Goal: Obtain resource: Download file/media

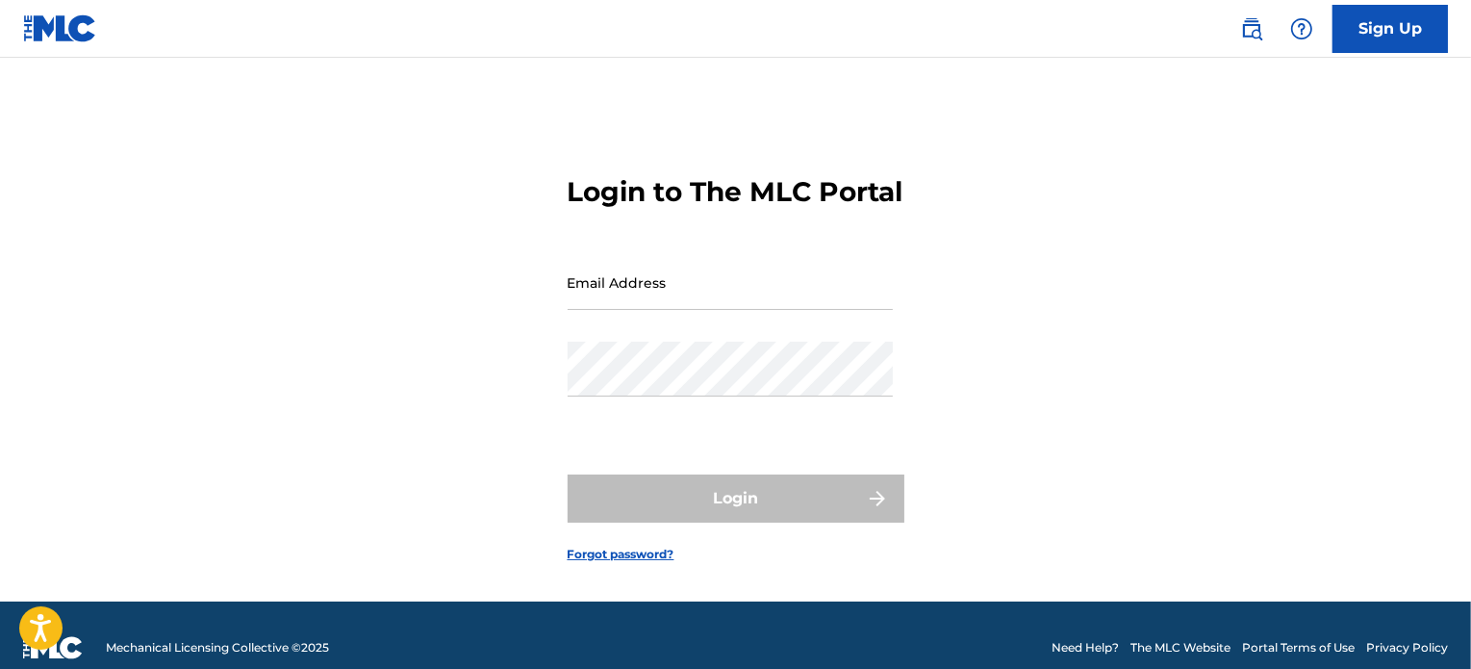
click at [660, 310] on input "Email Address" at bounding box center [730, 282] width 325 height 55
type input "[DOMAIN_NAME][EMAIL_ADDRESS][DOMAIN_NAME]"
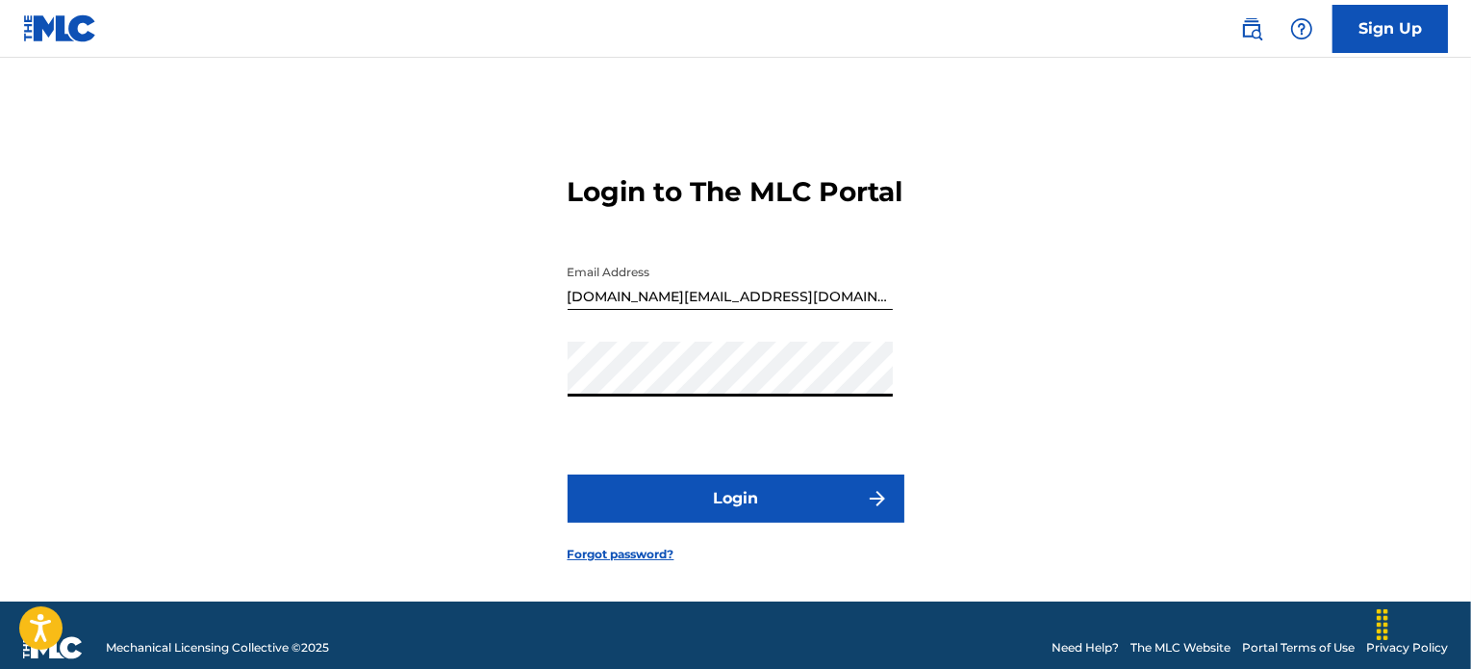
click at [744, 521] on button "Login" at bounding box center [736, 498] width 337 height 48
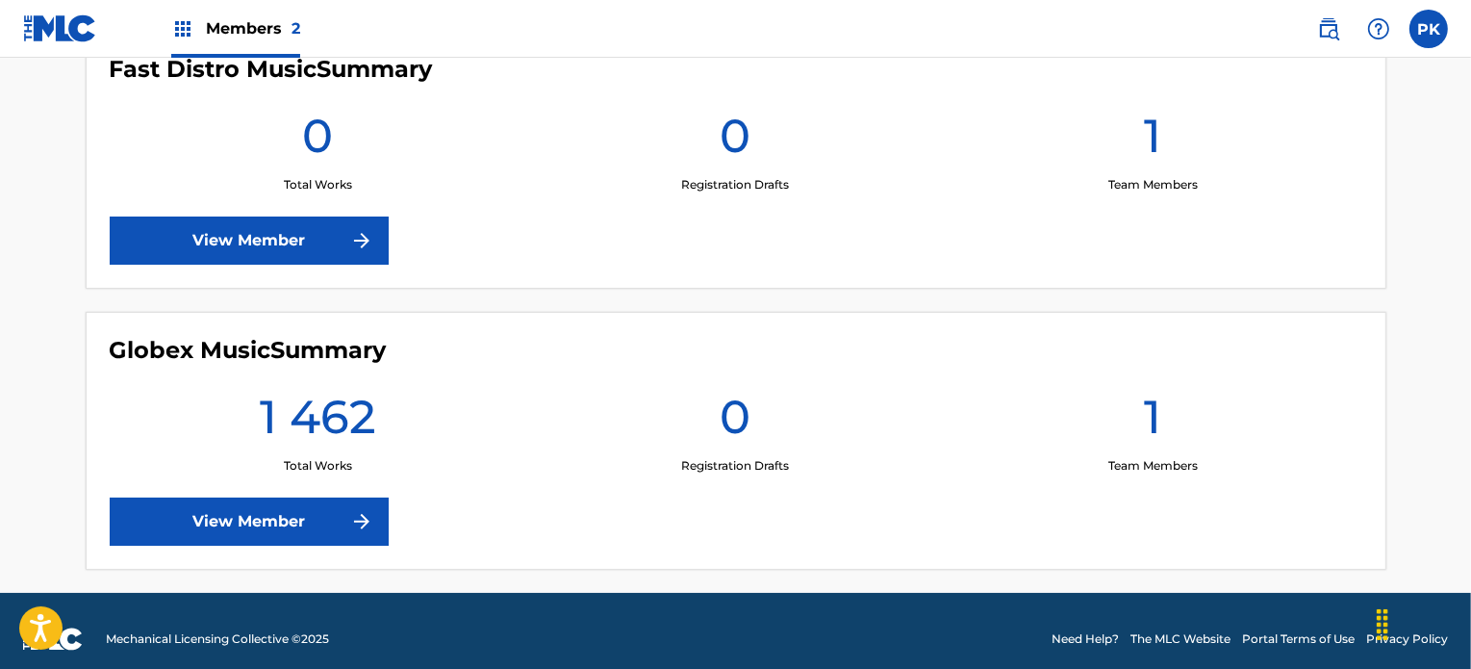
scroll to position [597, 0]
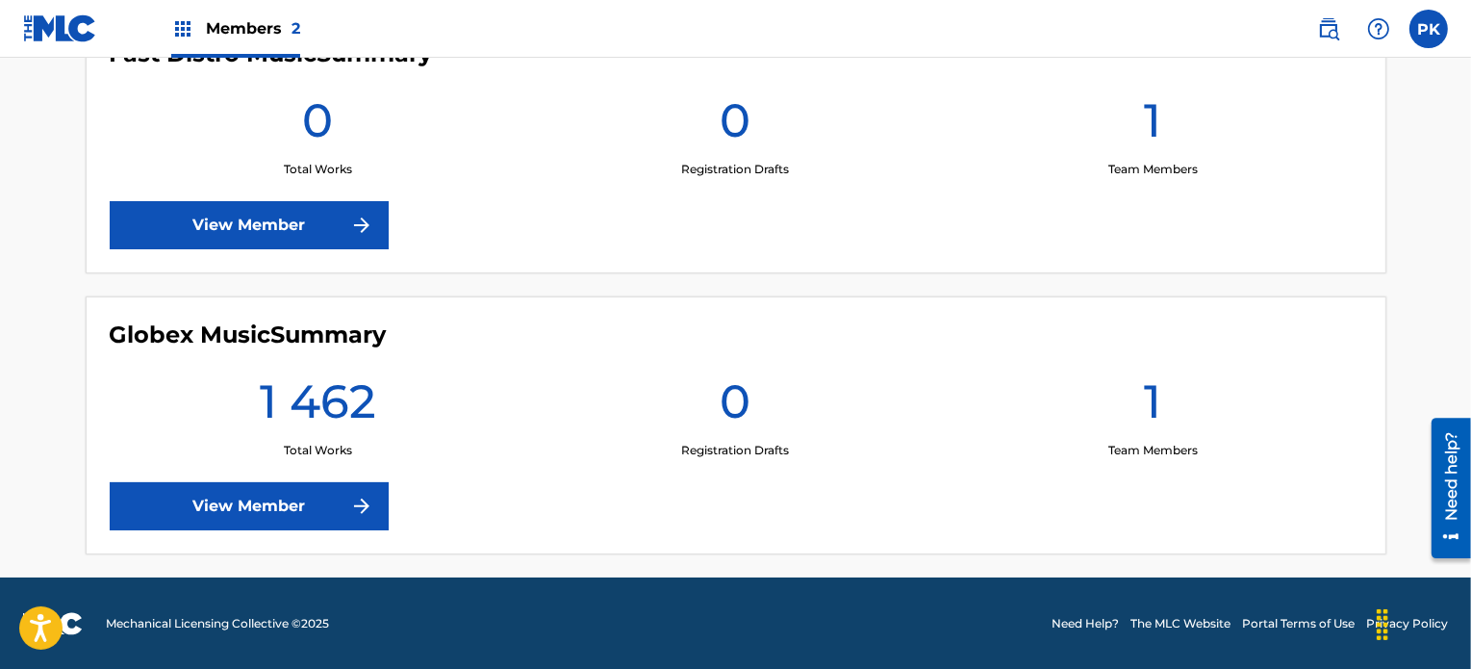
click at [306, 500] on link "View Member" at bounding box center [249, 506] width 279 height 48
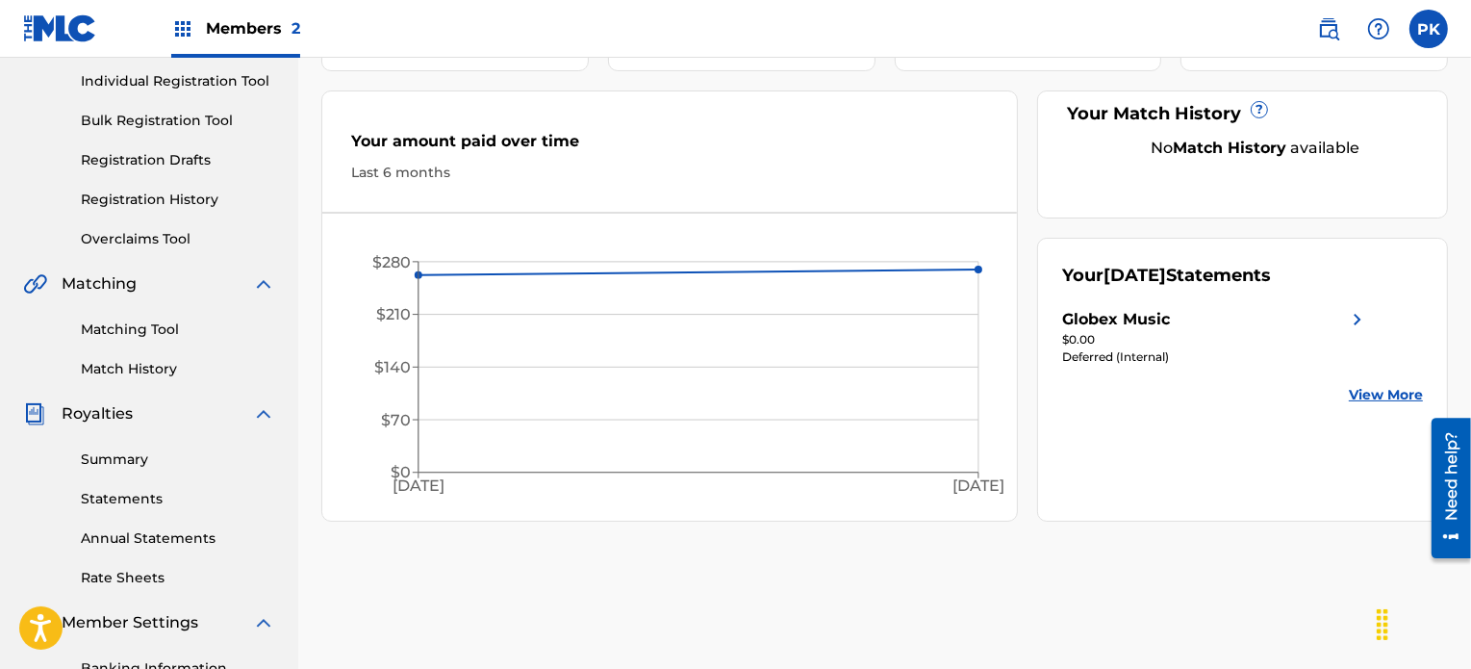
scroll to position [289, 0]
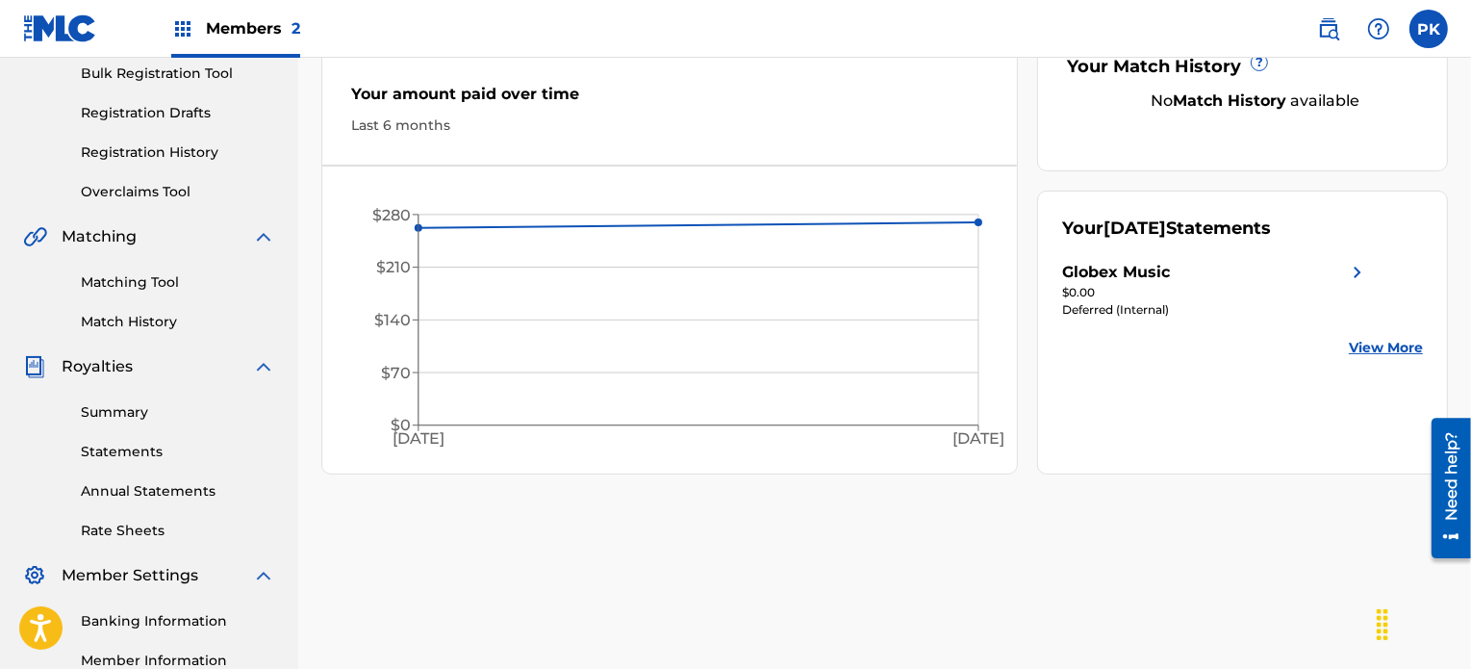
click at [136, 407] on link "Summary" at bounding box center [178, 412] width 194 height 20
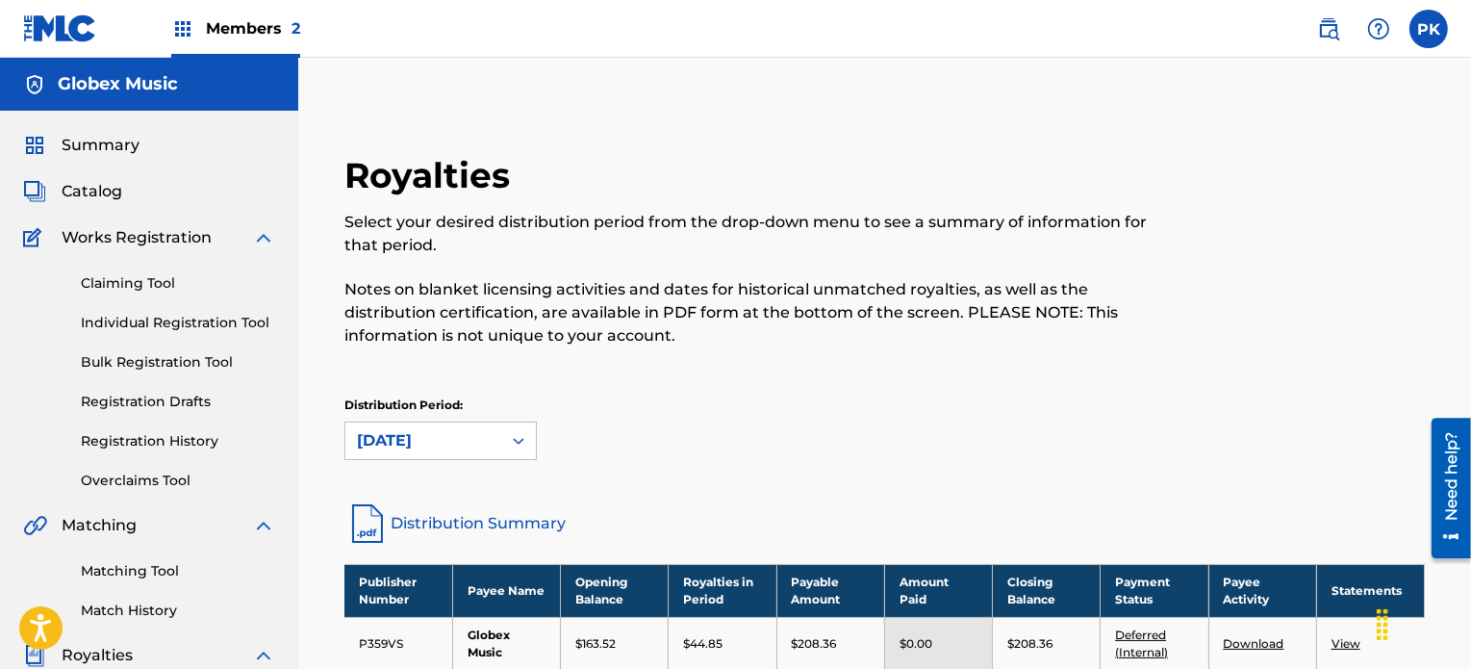
click at [687, 448] on div "Distribution Period: [DATE]" at bounding box center [884, 428] width 1081 height 64
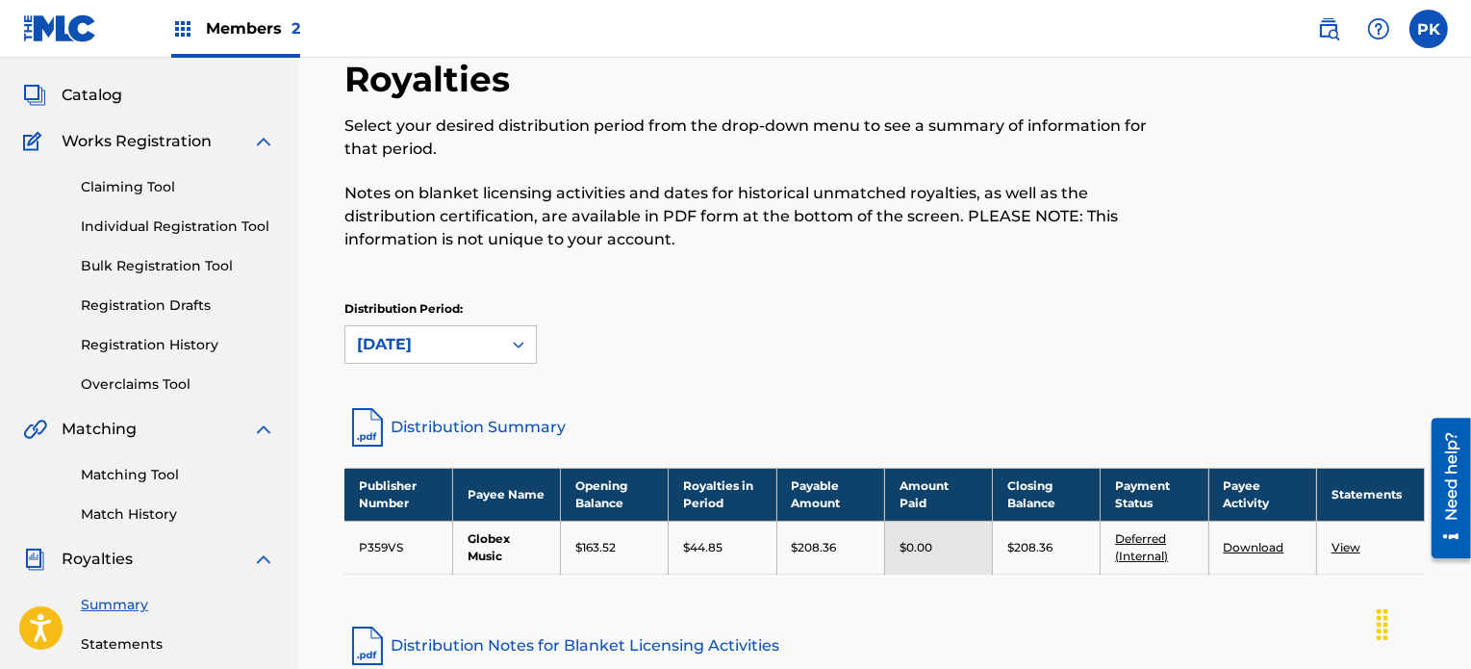
scroll to position [192, 0]
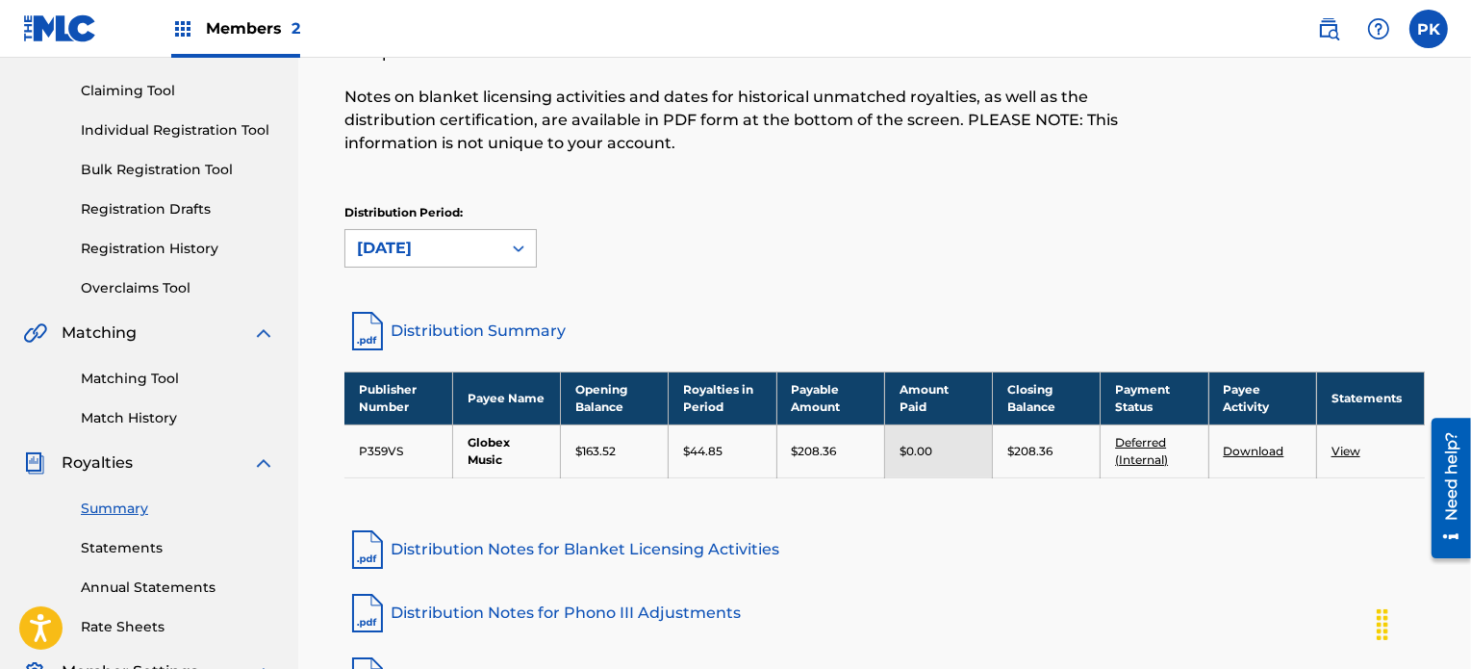
click at [439, 263] on div "[DATE]" at bounding box center [423, 248] width 156 height 37
click at [717, 284] on div "Distribution Period: [DATE]" at bounding box center [884, 244] width 1081 height 81
click at [803, 301] on div "Royalties Select your desired distribution period from the drop-down menu to se…" at bounding box center [884, 394] width 1127 height 865
click at [833, 274] on div "Distribution Period: [DATE]" at bounding box center [884, 244] width 1081 height 81
click at [141, 547] on link "Statements" at bounding box center [178, 548] width 194 height 20
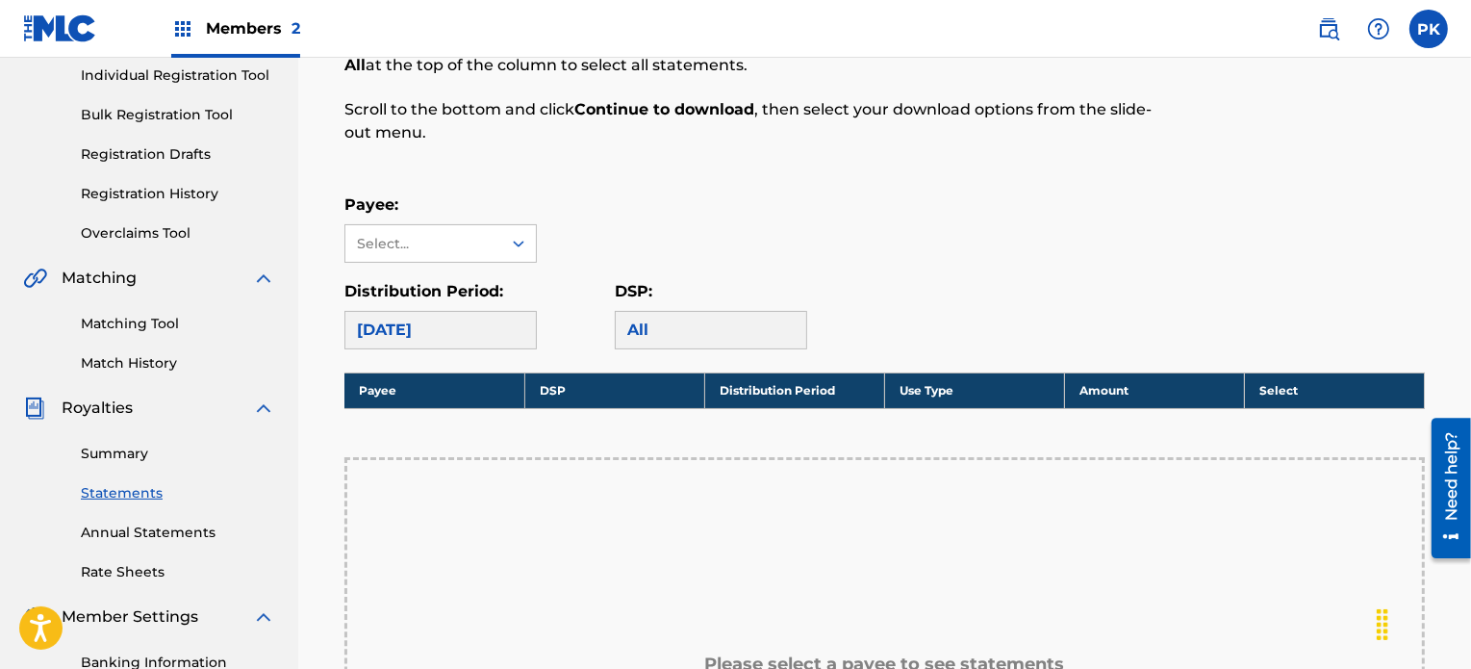
scroll to position [289, 0]
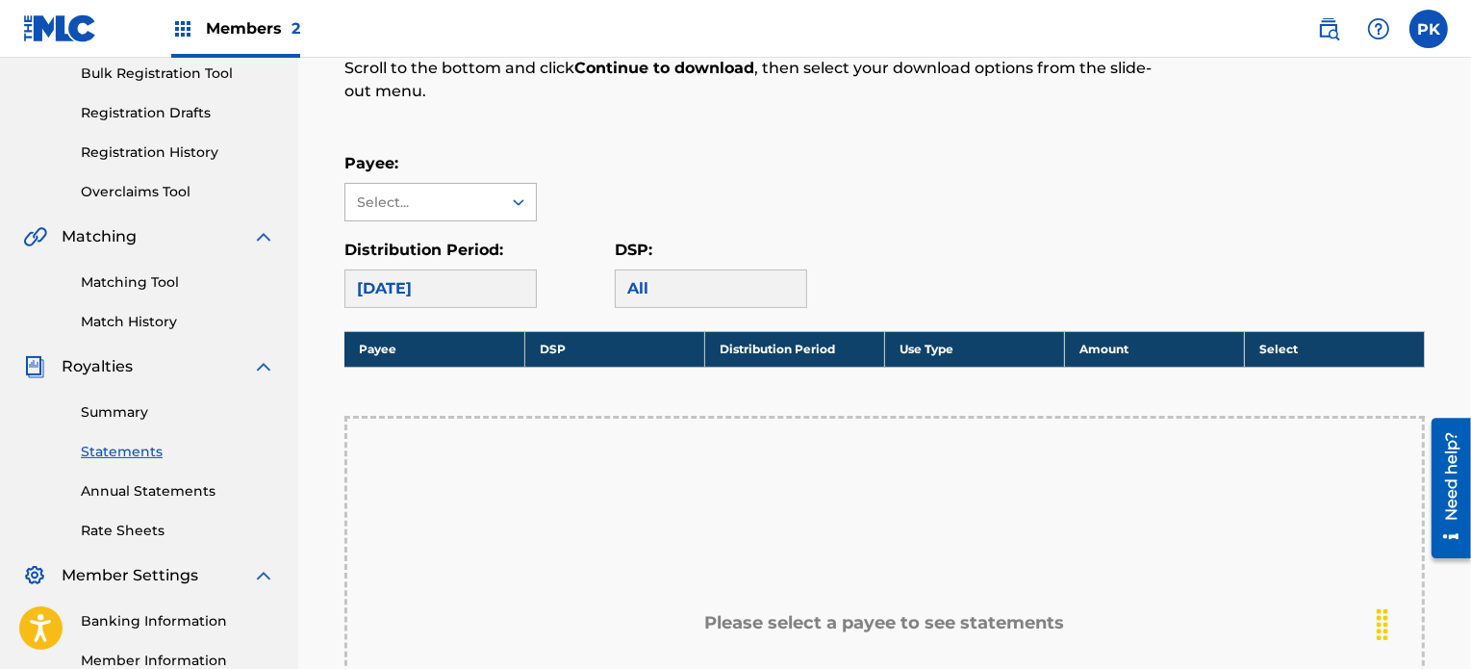
click at [411, 200] on div "Select..." at bounding box center [422, 202] width 131 height 20
click at [413, 240] on div "Globex Music" at bounding box center [440, 245] width 191 height 48
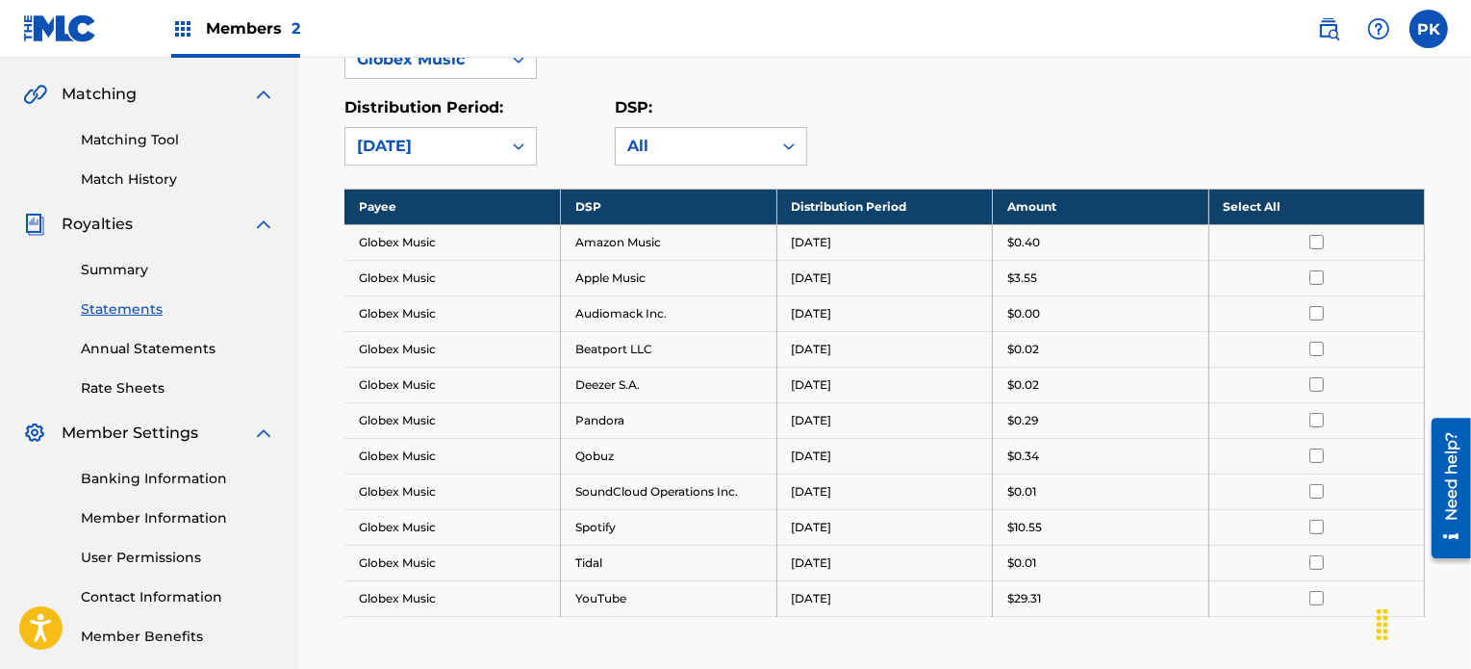
scroll to position [385, 0]
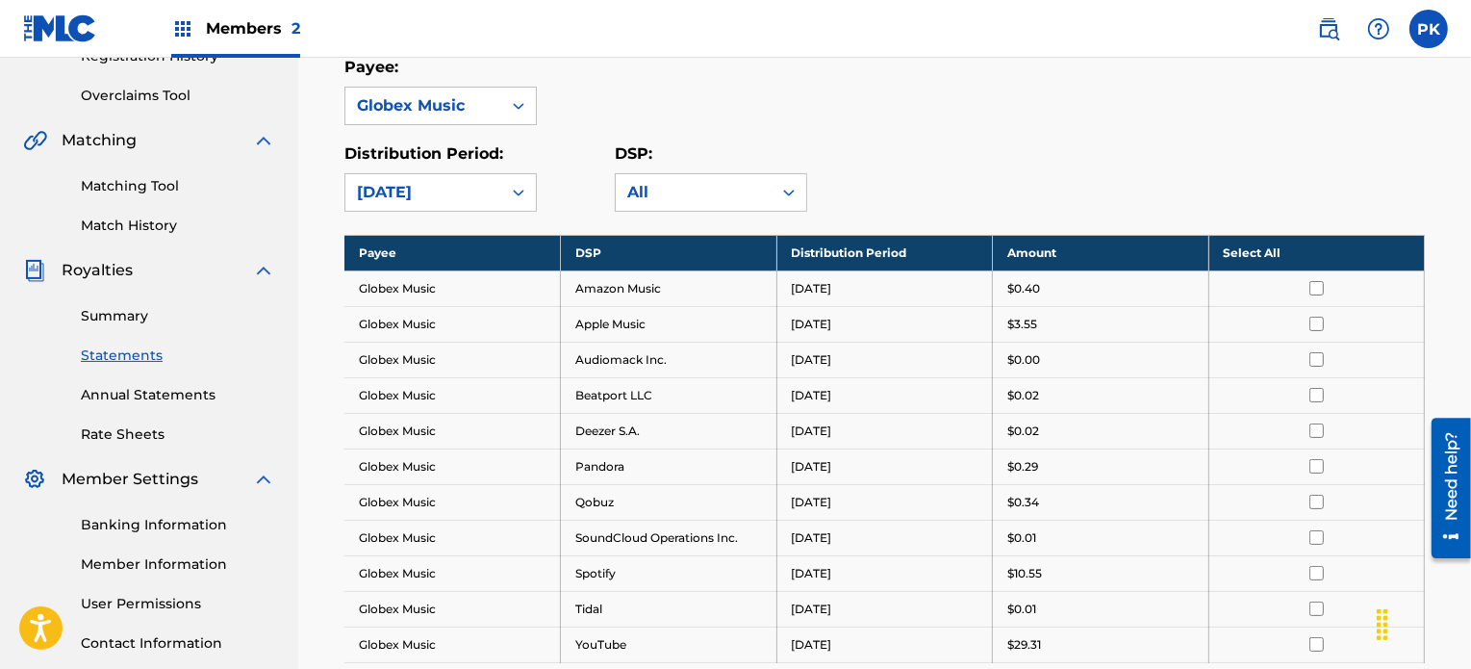
click at [108, 311] on link "Summary" at bounding box center [178, 316] width 194 height 20
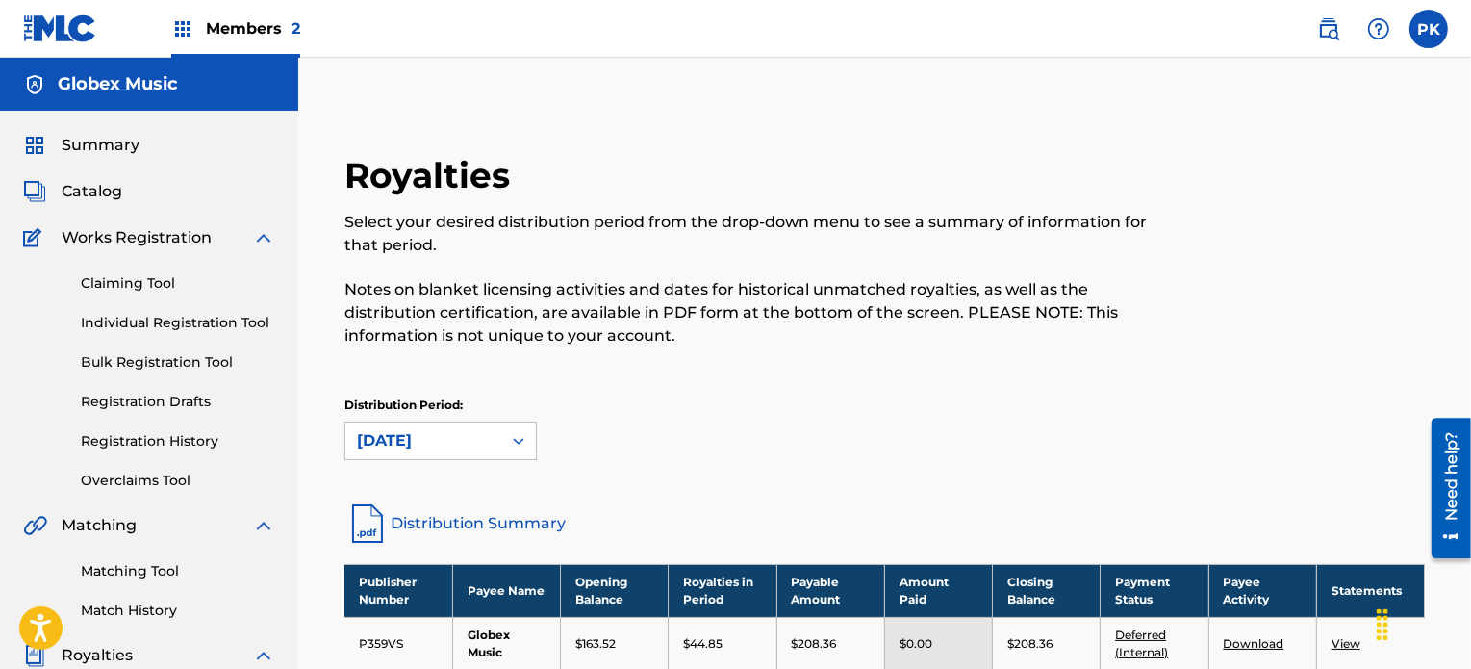
click at [624, 305] on p "Notes on blanket licensing activities and dates for historical unmatched royalt…" at bounding box center [760, 312] width 832 height 69
click at [114, 192] on span "Catalog" at bounding box center [92, 191] width 61 height 23
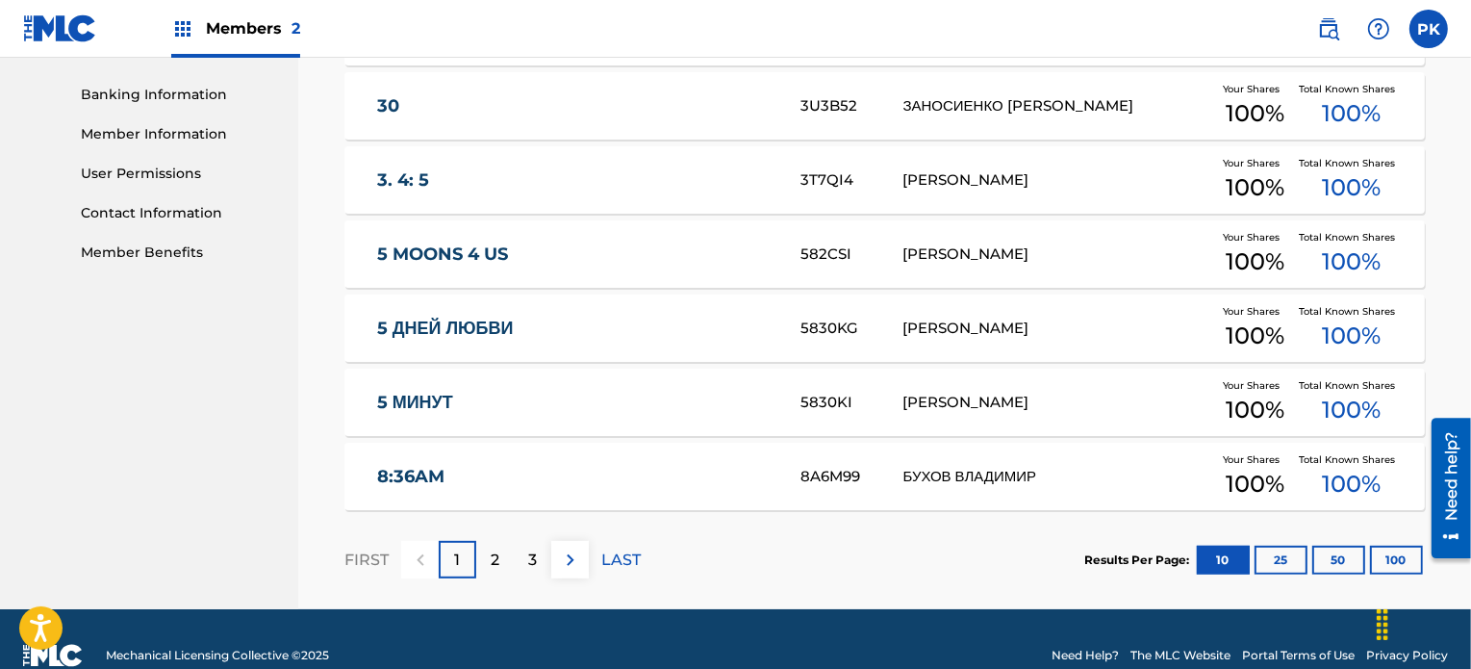
scroll to position [847, 0]
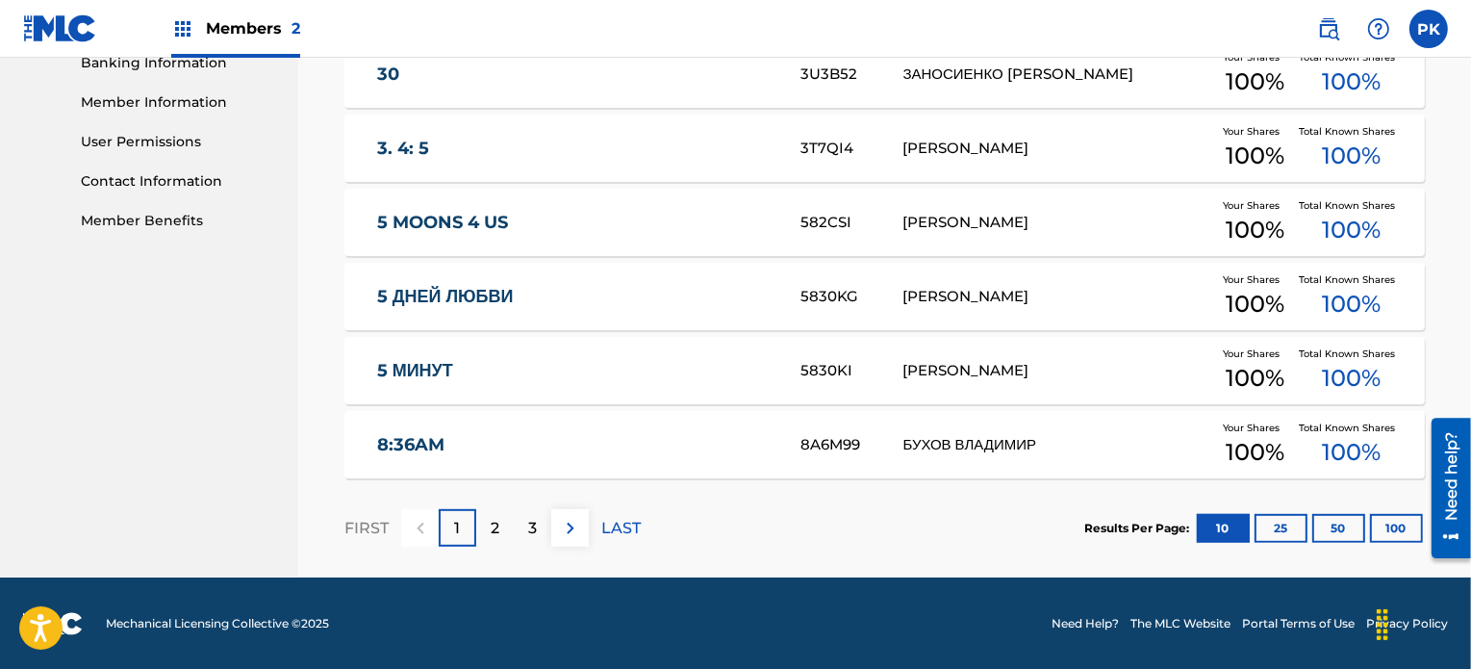
drag, startPoint x: 1400, startPoint y: 523, endPoint x: 1317, endPoint y: 506, distance: 84.5
click at [1399, 523] on button "100" at bounding box center [1396, 528] width 53 height 29
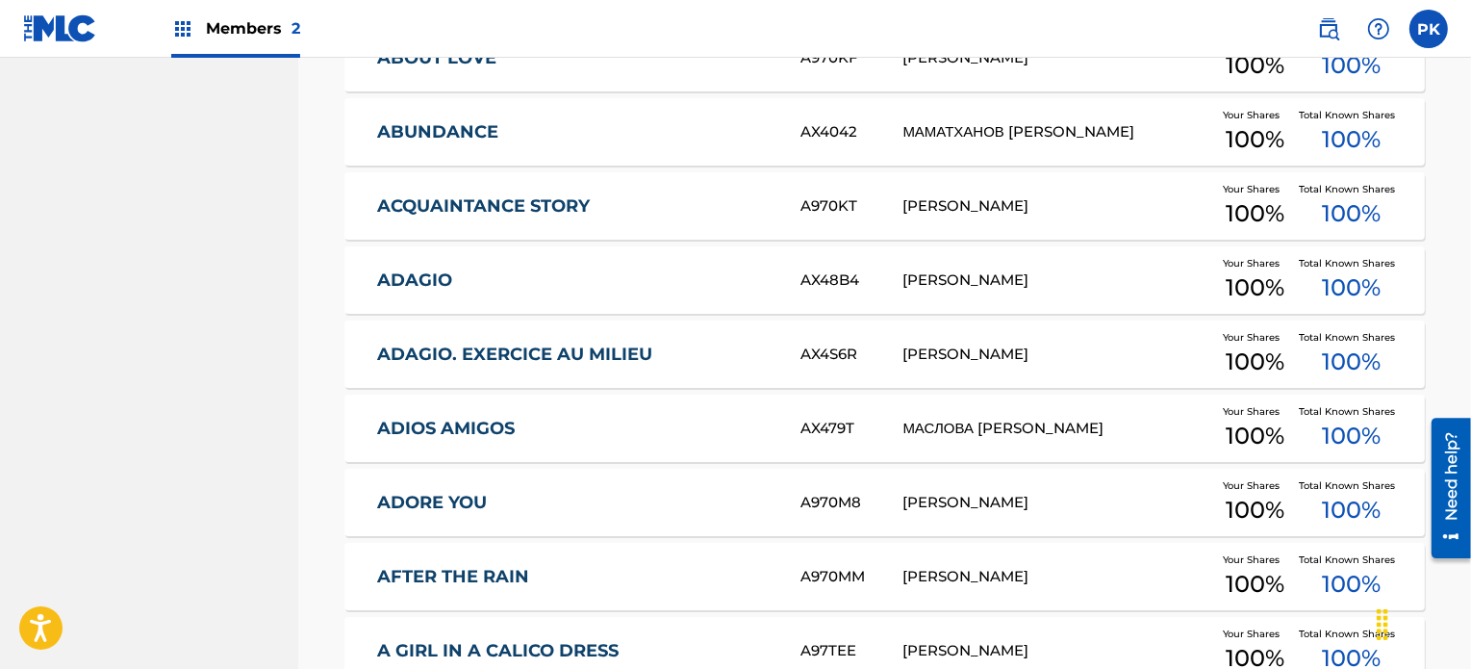
scroll to position [1424, 0]
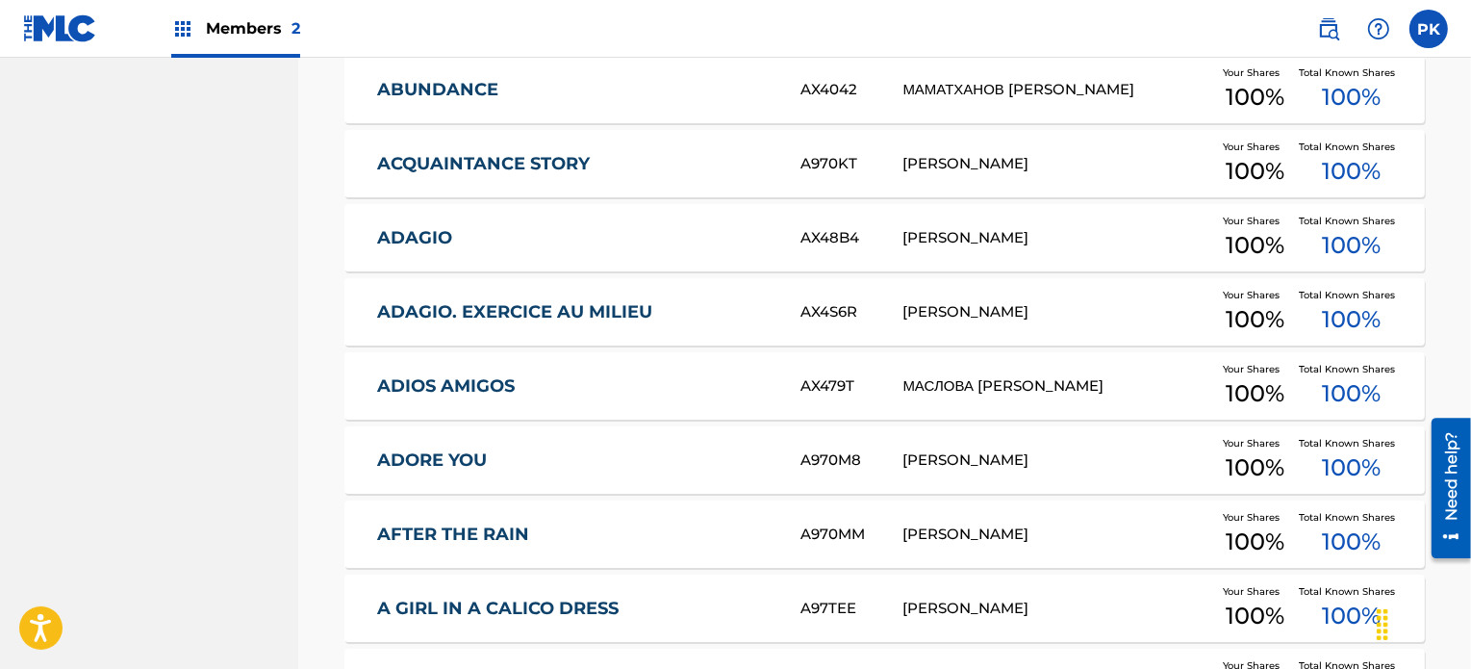
click at [462, 458] on link "ADORE YOU" at bounding box center [575, 460] width 397 height 22
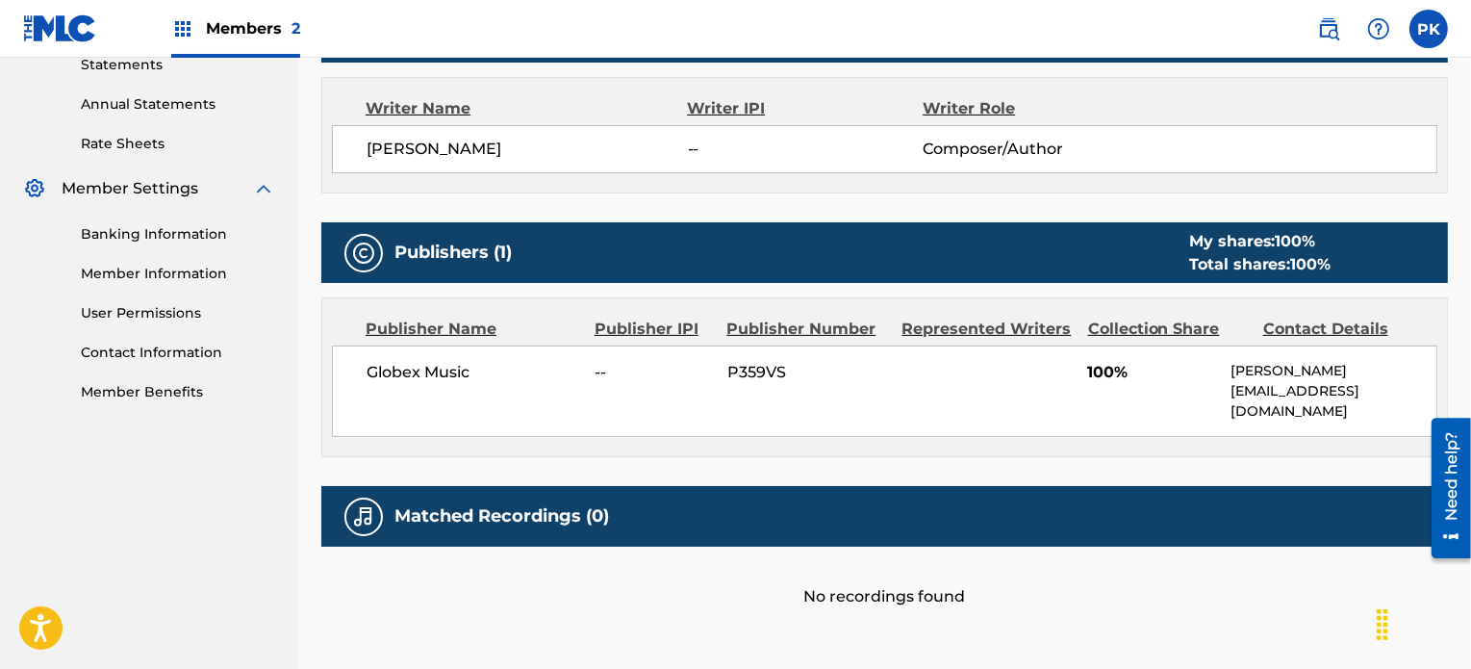
scroll to position [761, 0]
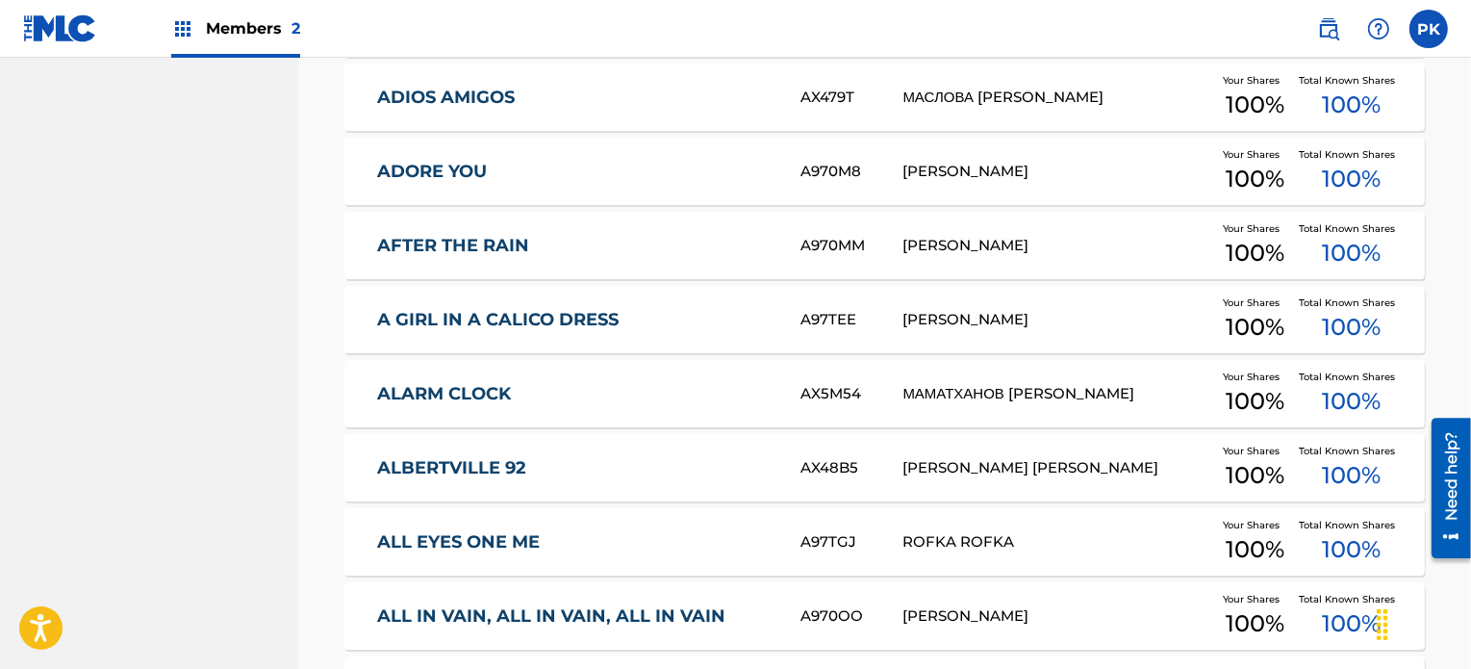
scroll to position [1809, 0]
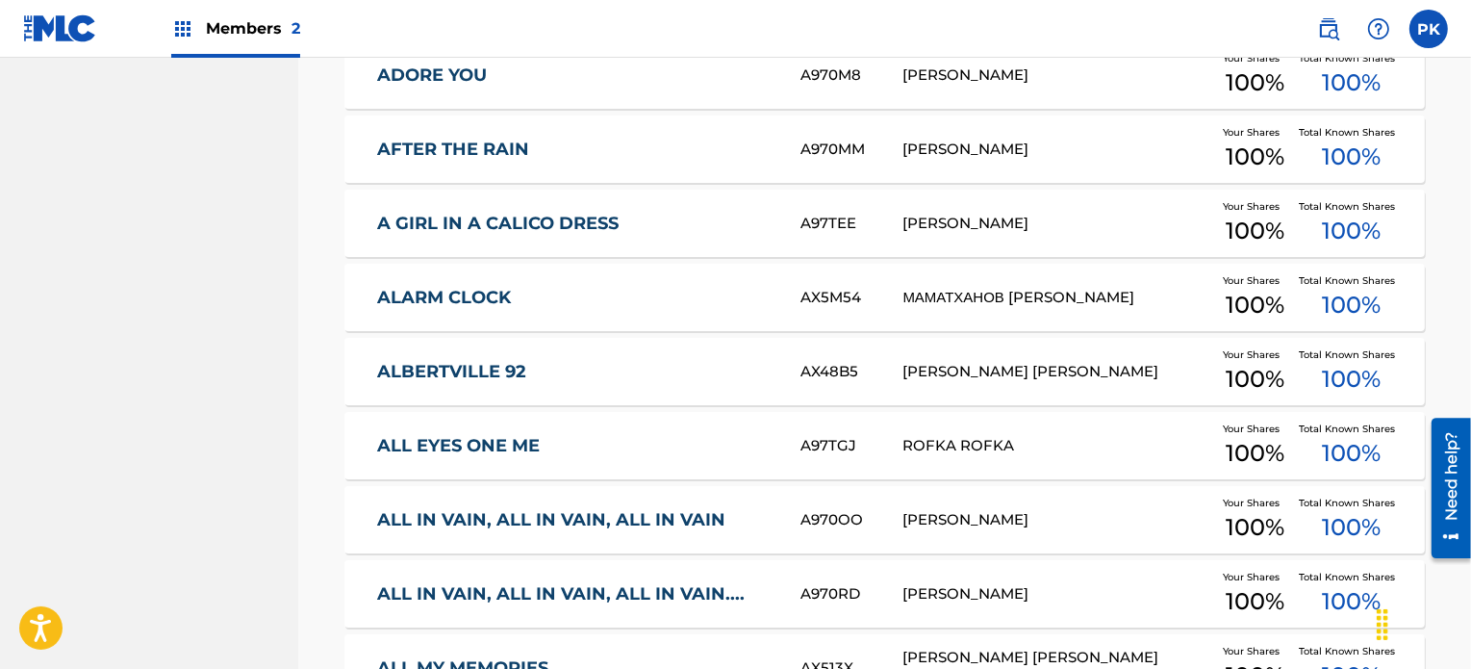
click at [679, 517] on link "ALL IN VAIN, ALL IN VAIN, ALL IN VAIN" at bounding box center [575, 520] width 397 height 22
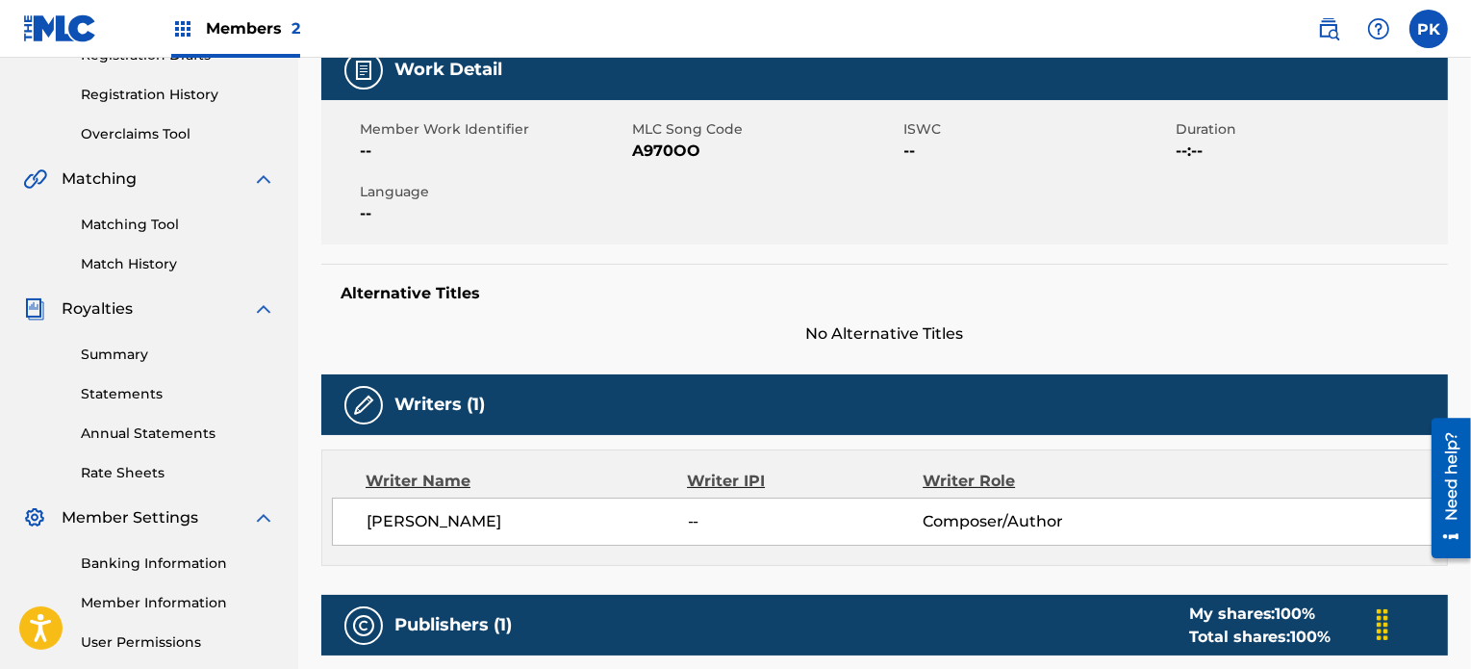
scroll to position [323, 0]
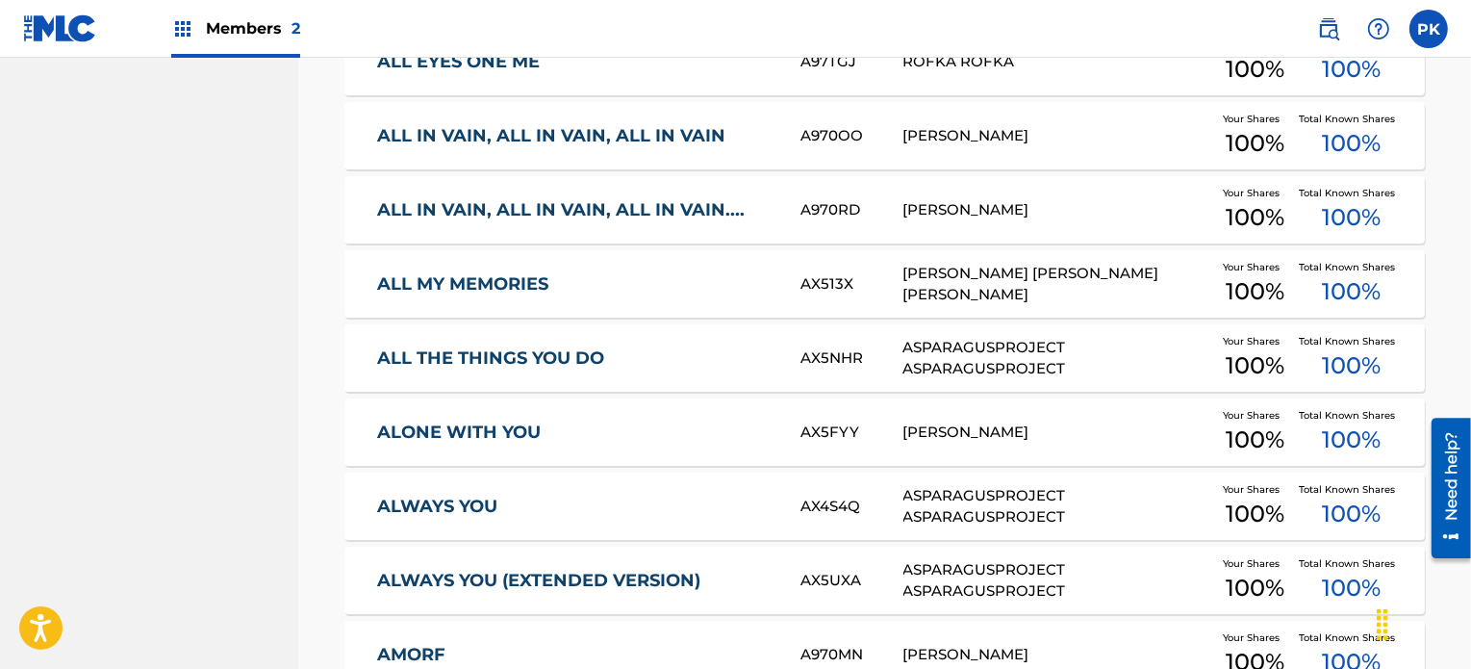
scroll to position [2194, 0]
click at [1033, 364] on div "ASPARAGUSPROJECT ASPARAGUSPROJECT" at bounding box center [1058, 357] width 308 height 43
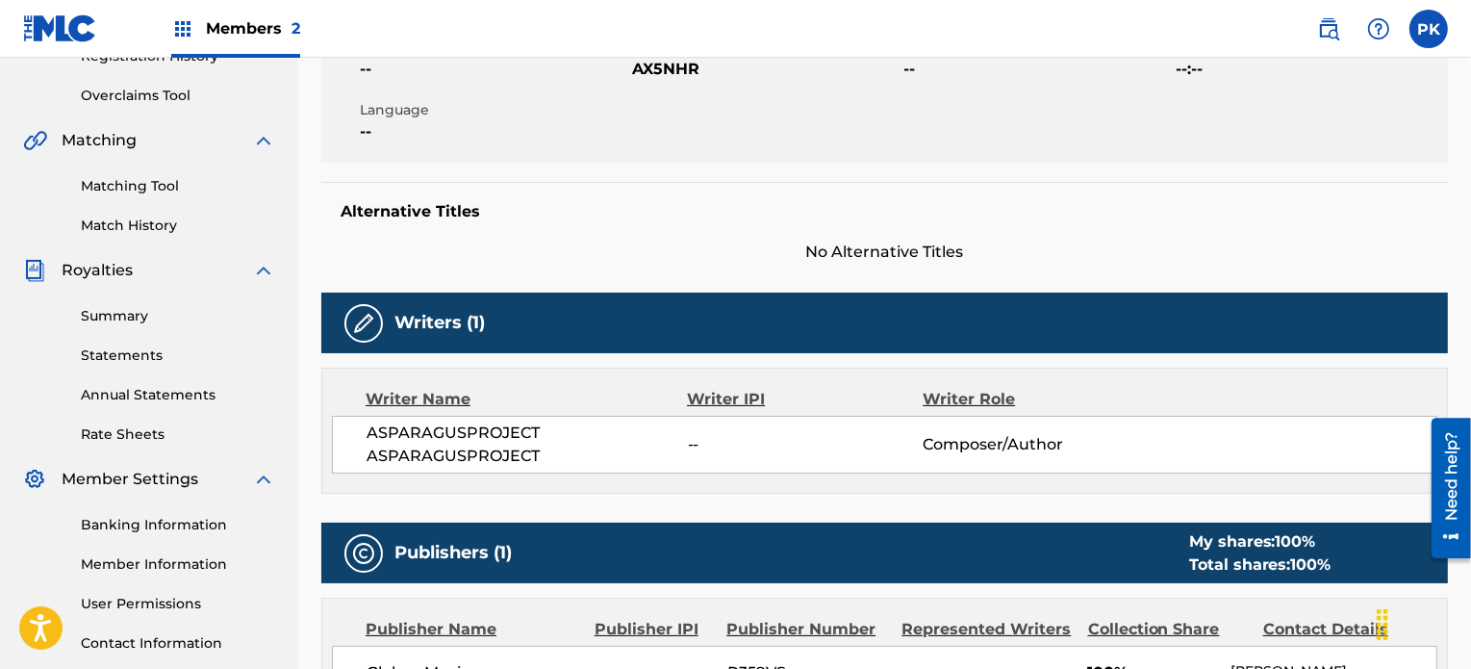
scroll to position [481, 0]
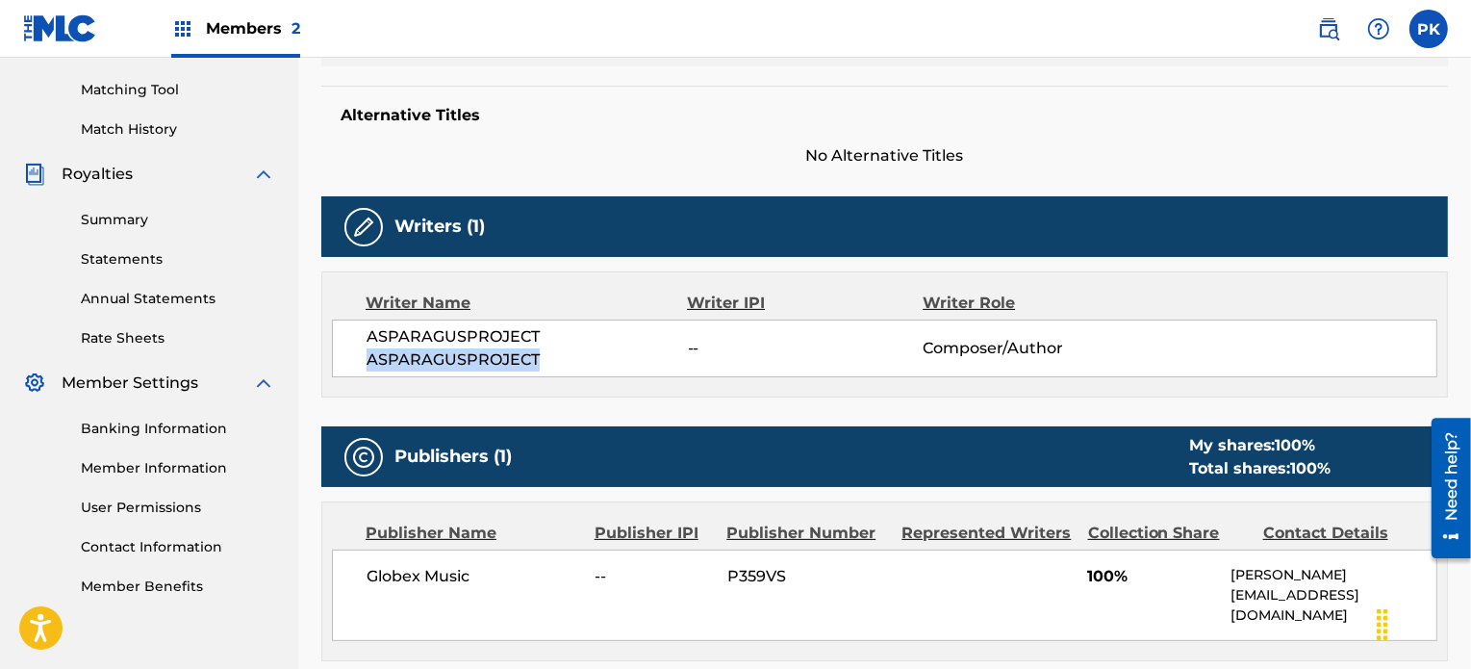
drag, startPoint x: 534, startPoint y: 363, endPoint x: 368, endPoint y: 363, distance: 166.5
click at [368, 363] on span "ASPARAGUSPROJECT ASPARAGUSPROJECT" at bounding box center [527, 348] width 321 height 46
copy span "ASPARAGUSPROJECT"
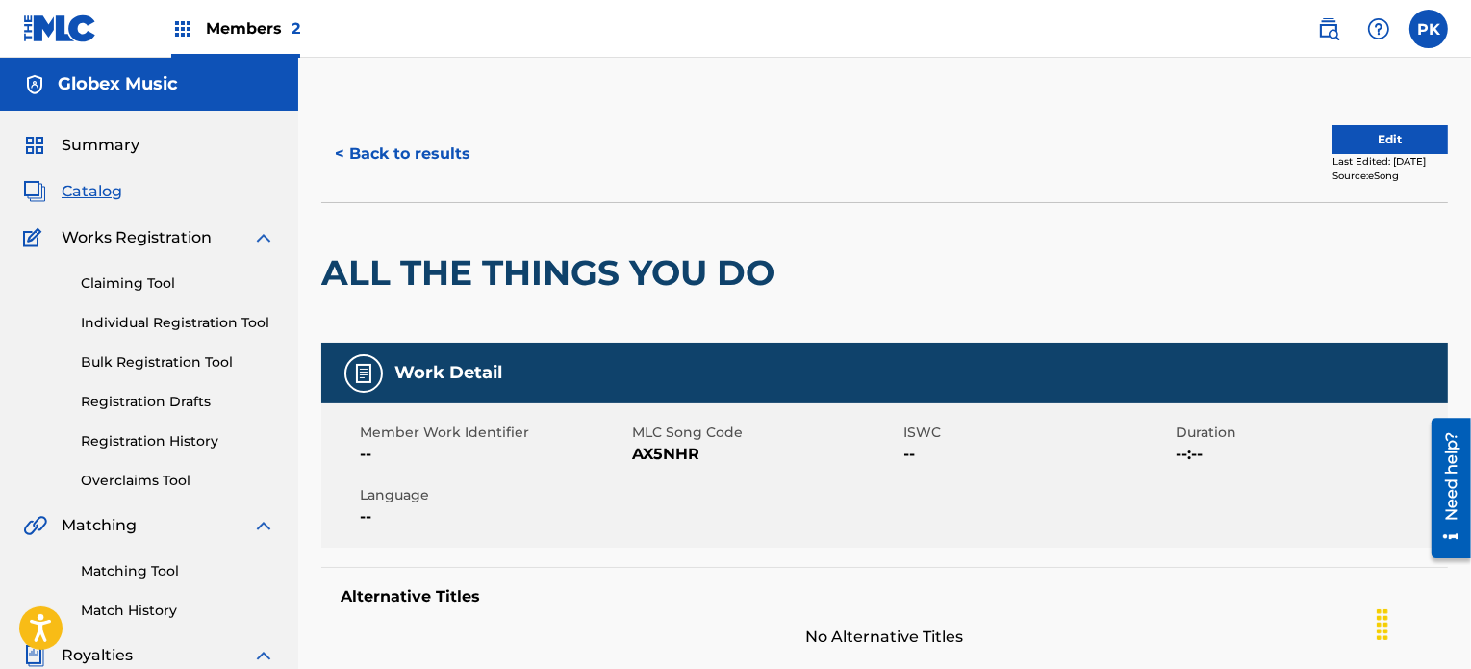
scroll to position [0, 0]
click at [97, 147] on span "Summary" at bounding box center [101, 145] width 78 height 23
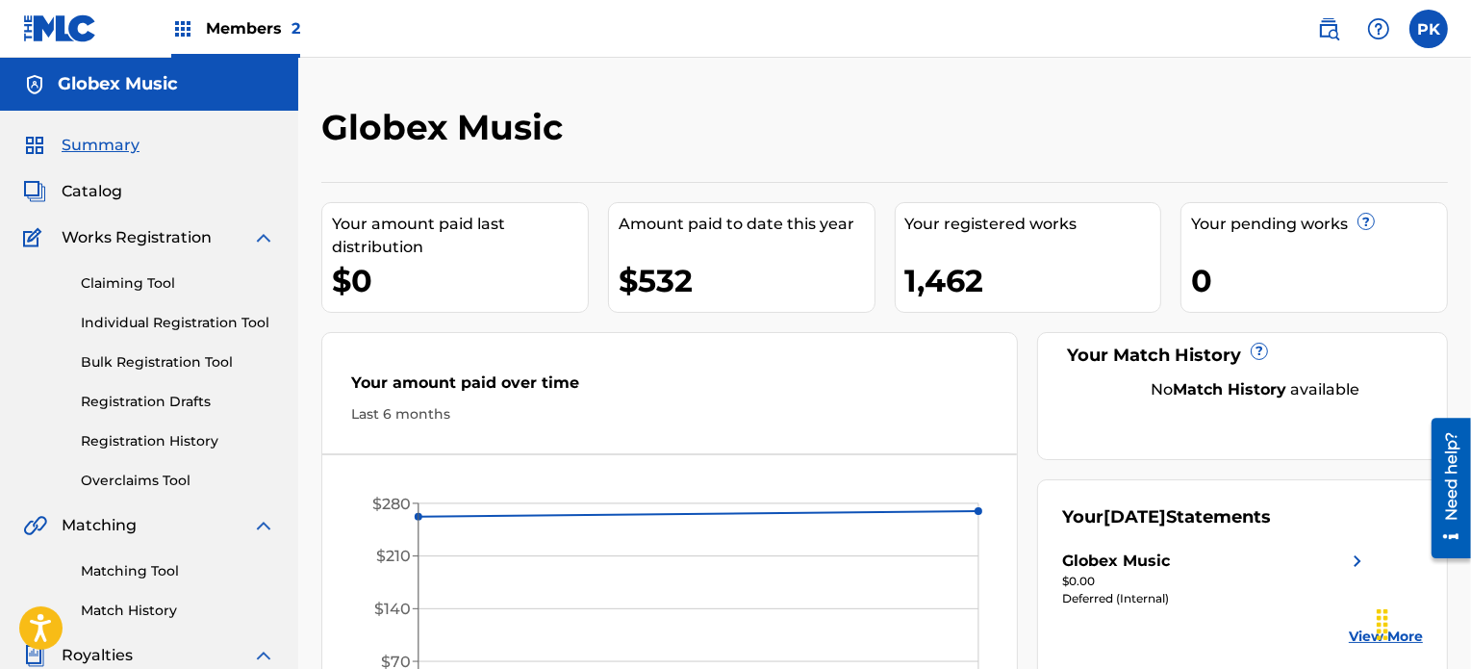
click at [75, 188] on span "Catalog" at bounding box center [92, 191] width 61 height 23
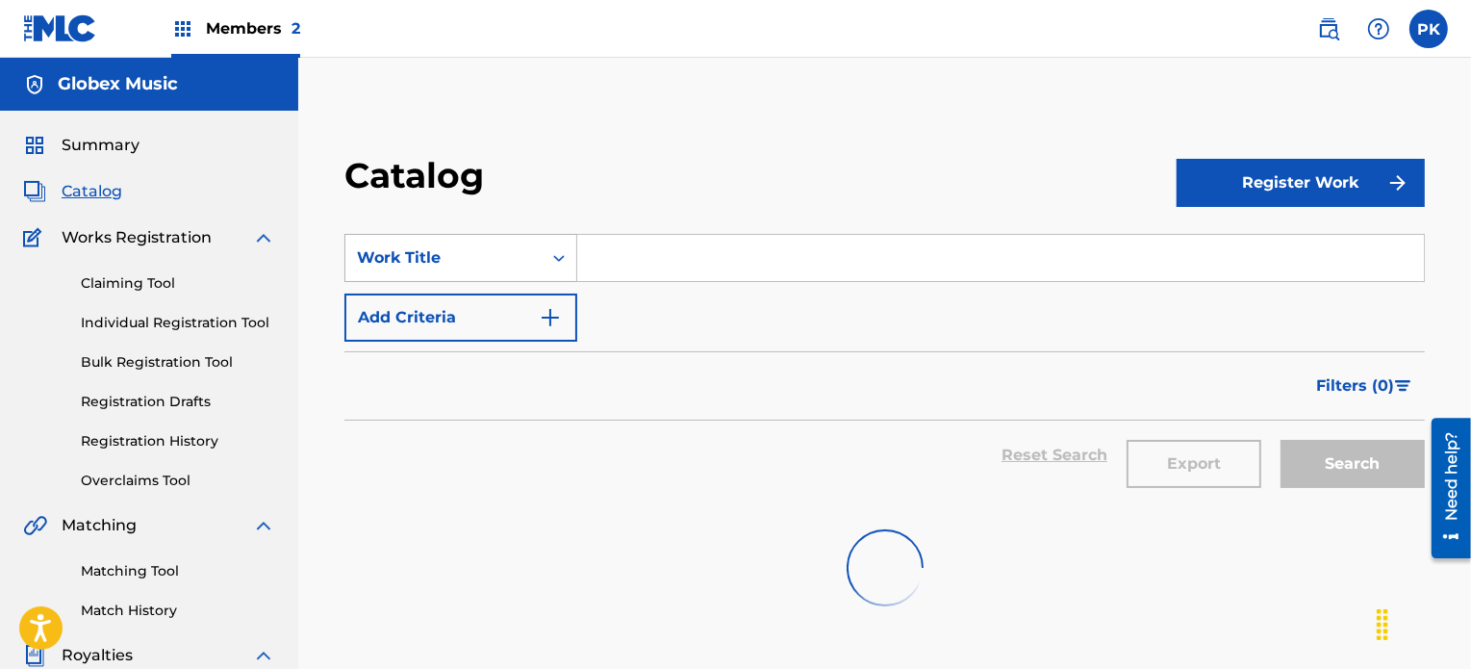
click at [512, 255] on div "Work Title" at bounding box center [443, 257] width 173 height 23
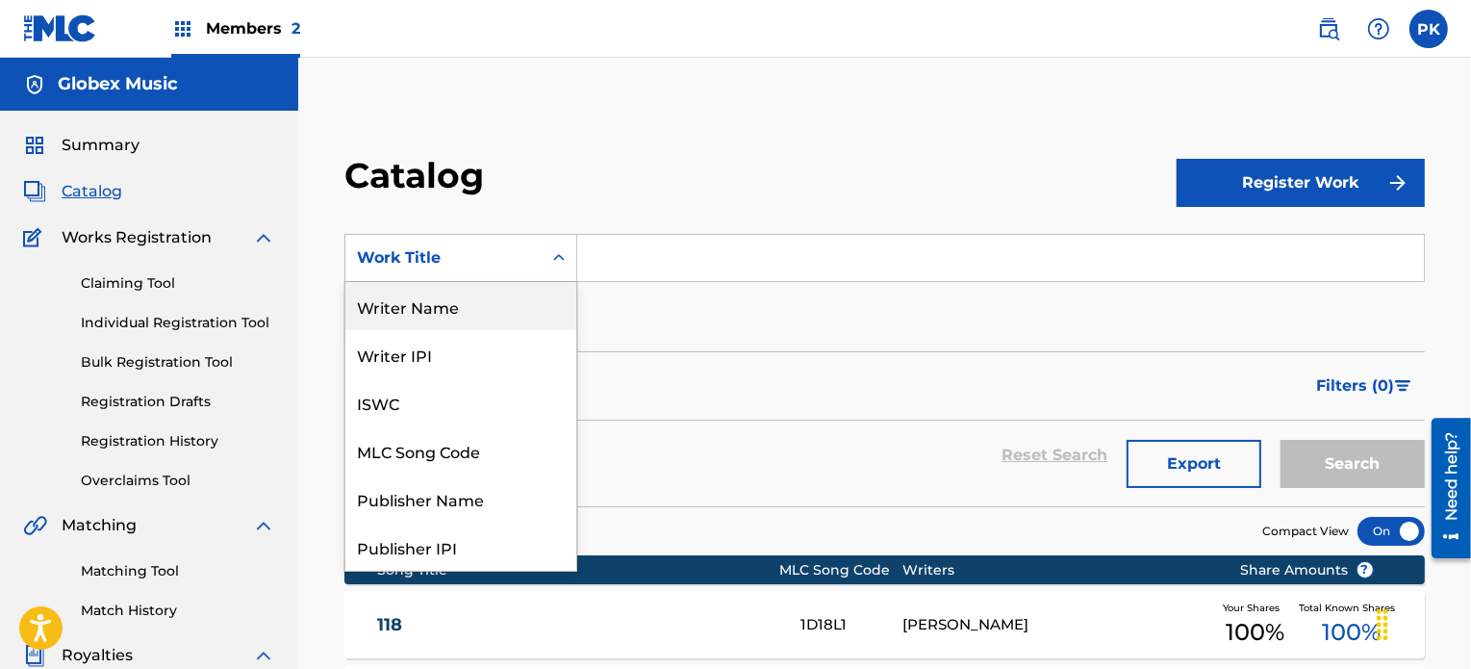
click at [427, 309] on div "Writer Name" at bounding box center [460, 306] width 231 height 48
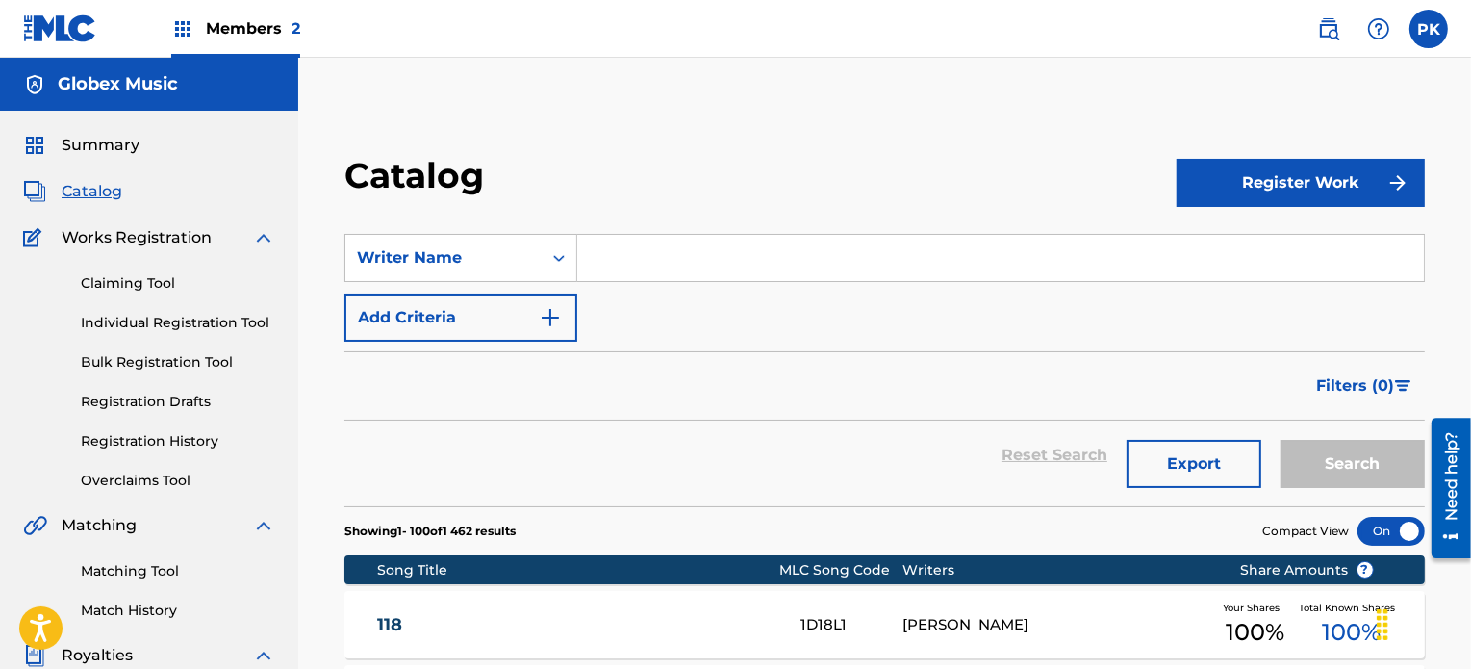
paste input "ASPARAGUSPROJECT"
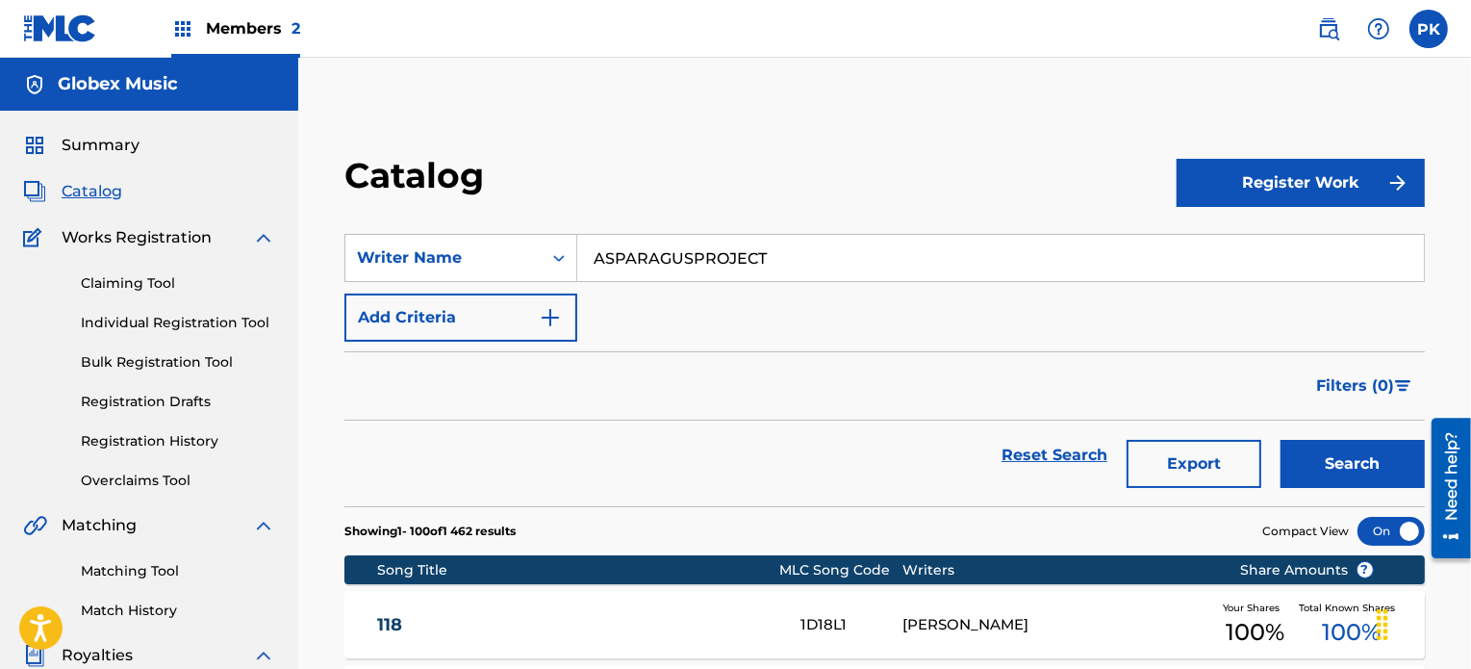
type input "ASPARAGUSPROJECT"
click at [1334, 466] on button "Search" at bounding box center [1353, 464] width 144 height 48
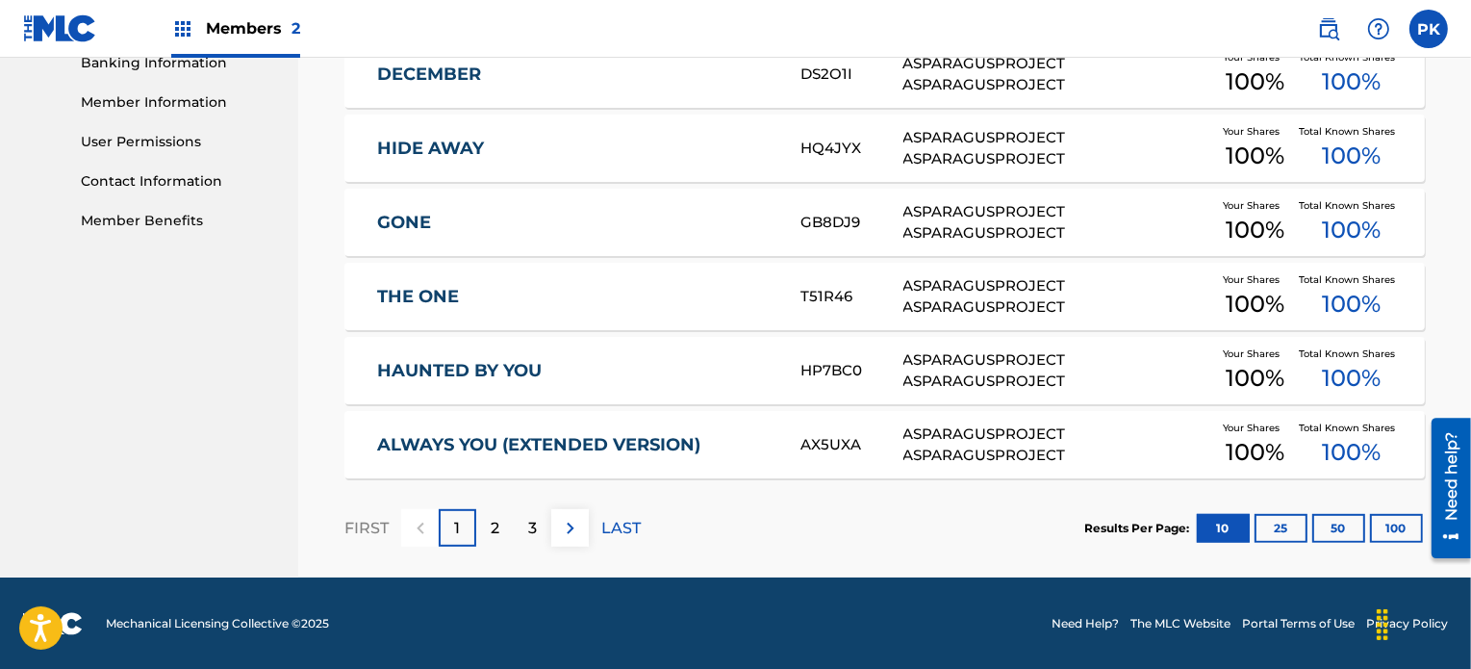
scroll to position [847, 0]
click at [1402, 522] on button "100" at bounding box center [1396, 528] width 53 height 29
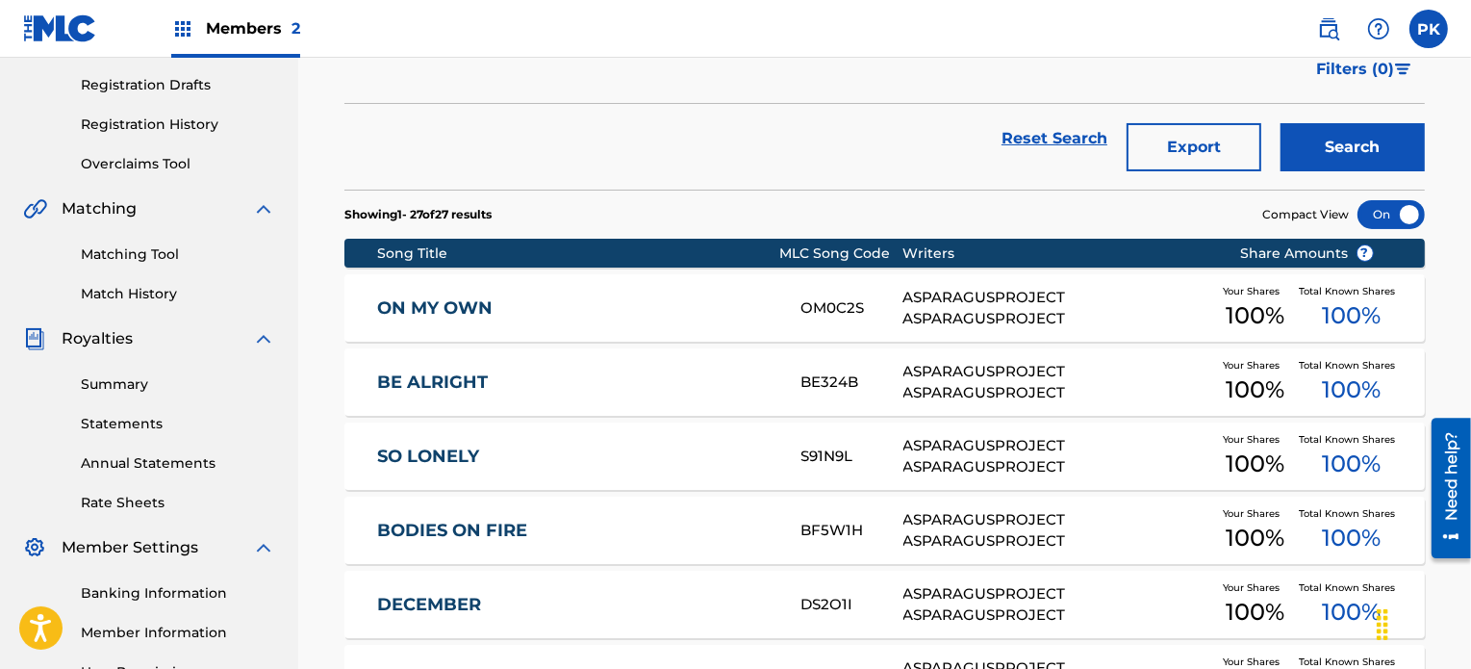
scroll to position [269, 0]
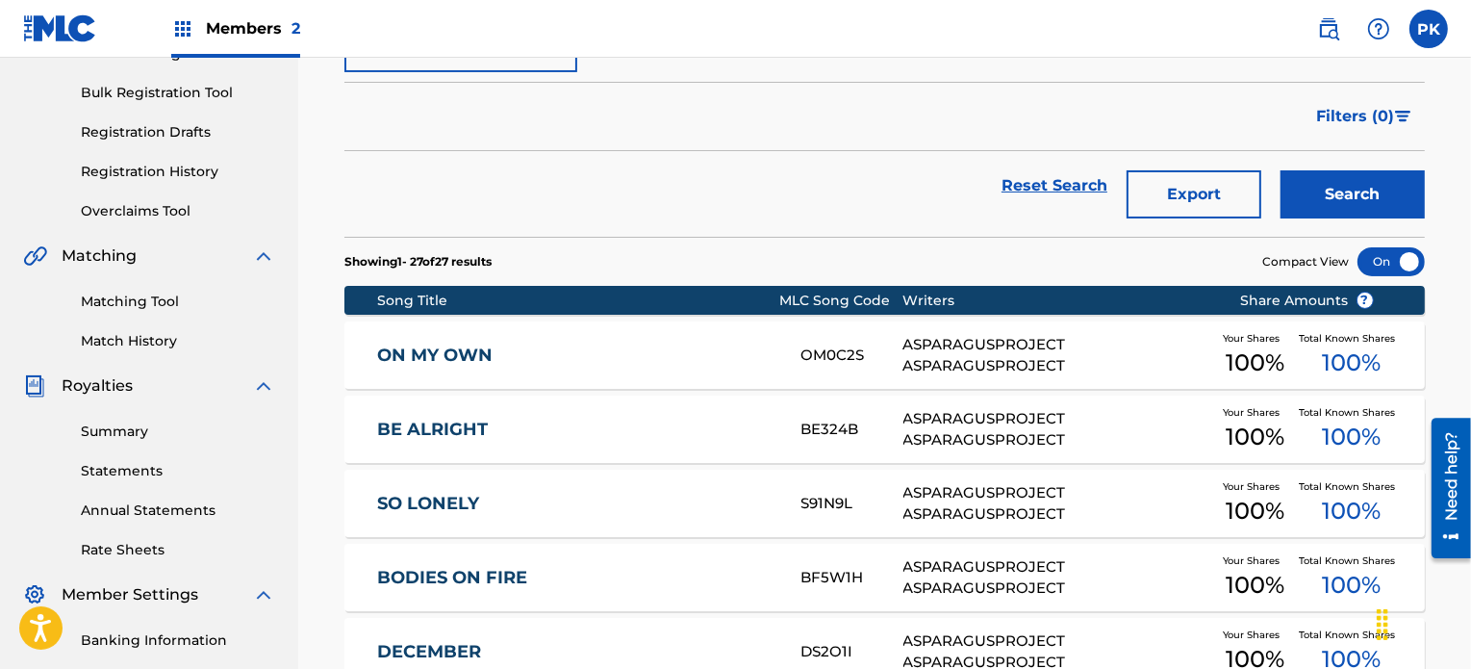
click at [1196, 191] on button "Export" at bounding box center [1194, 194] width 135 height 48
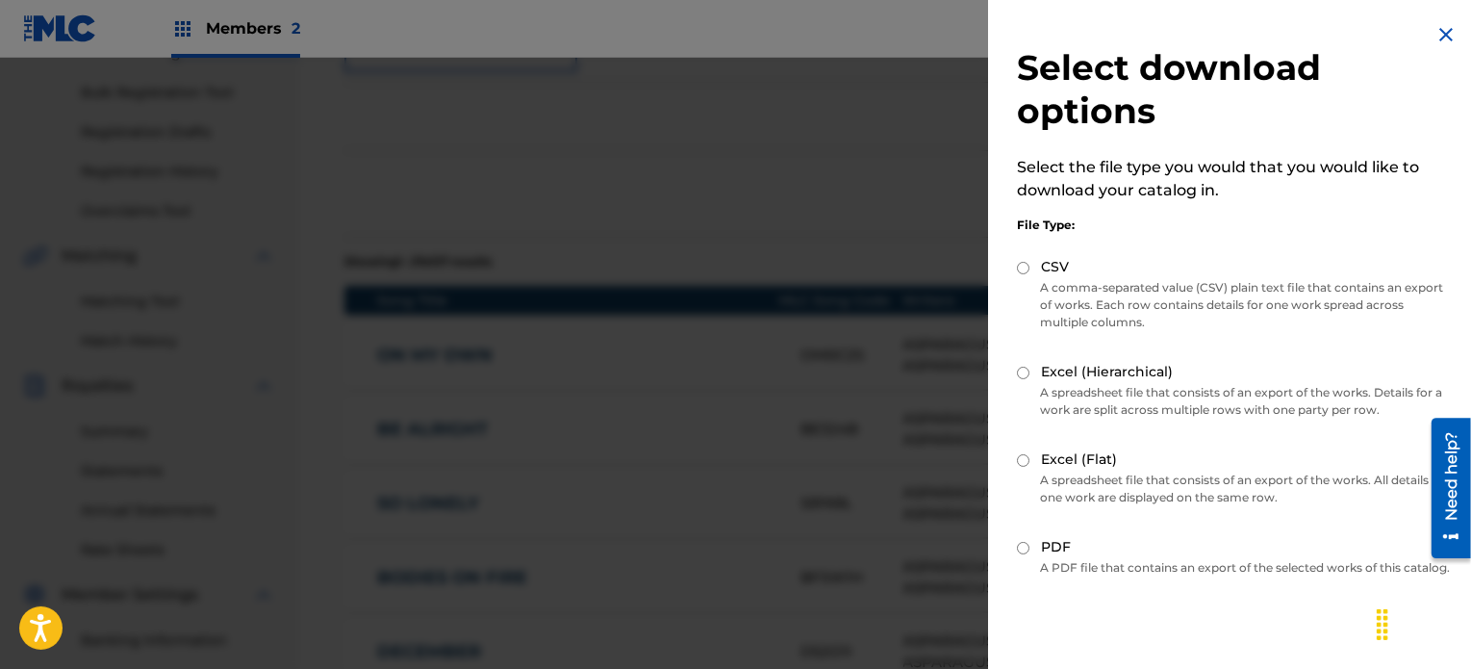
click at [1021, 376] on input "Excel (Hierarchical)" at bounding box center [1023, 373] width 13 height 13
radio input "true"
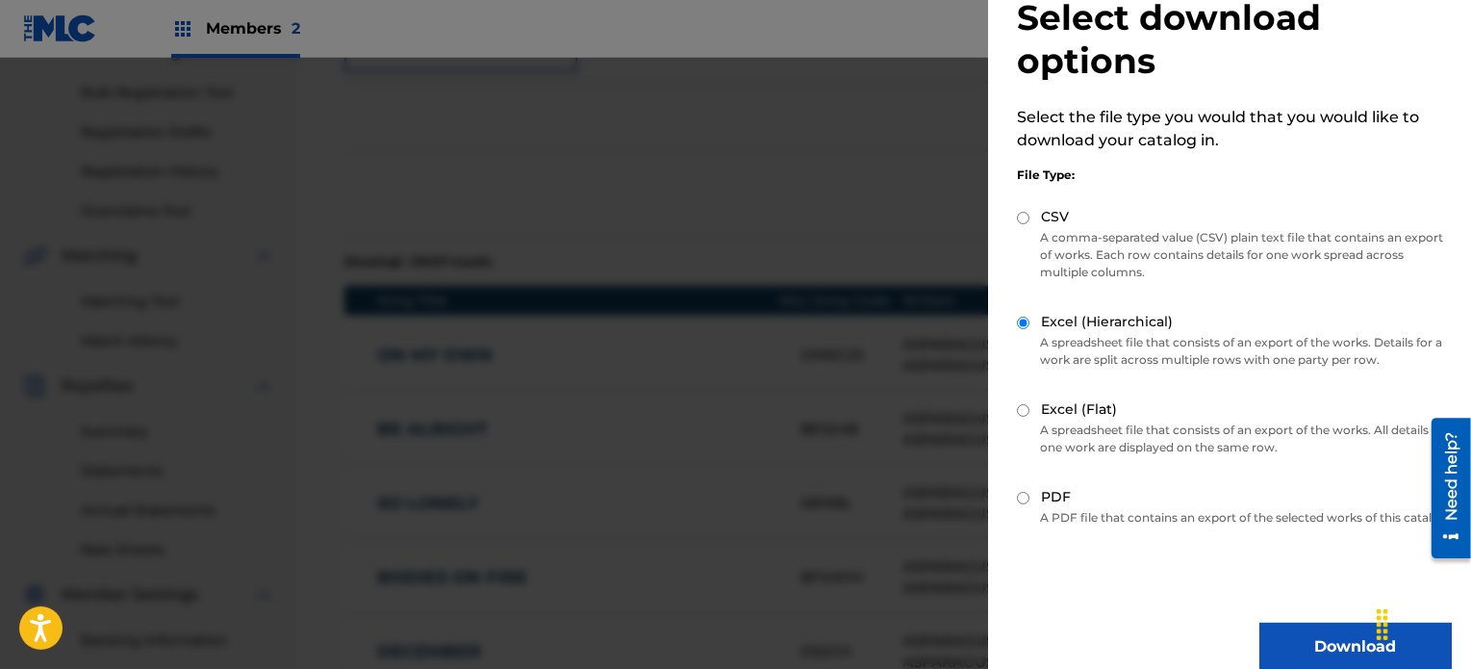
scroll to position [92, 0]
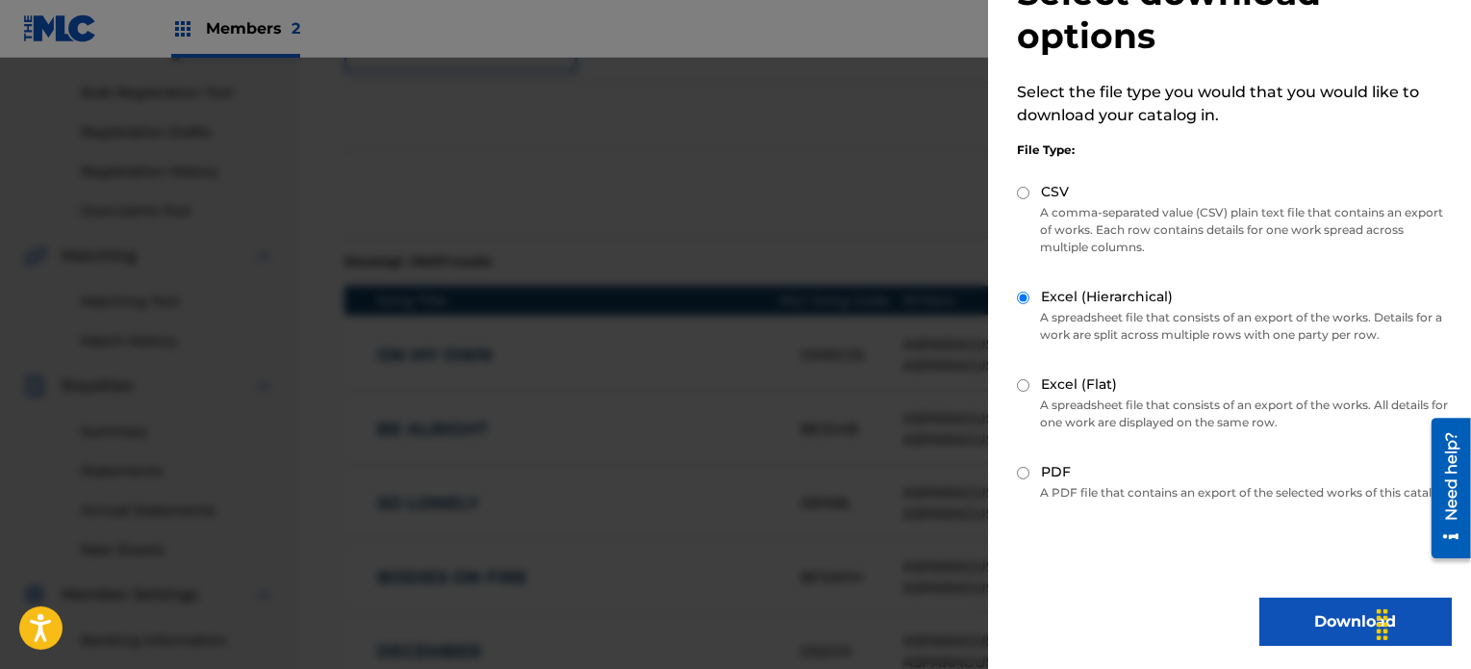
click at [1314, 628] on button "Download" at bounding box center [1356, 622] width 192 height 48
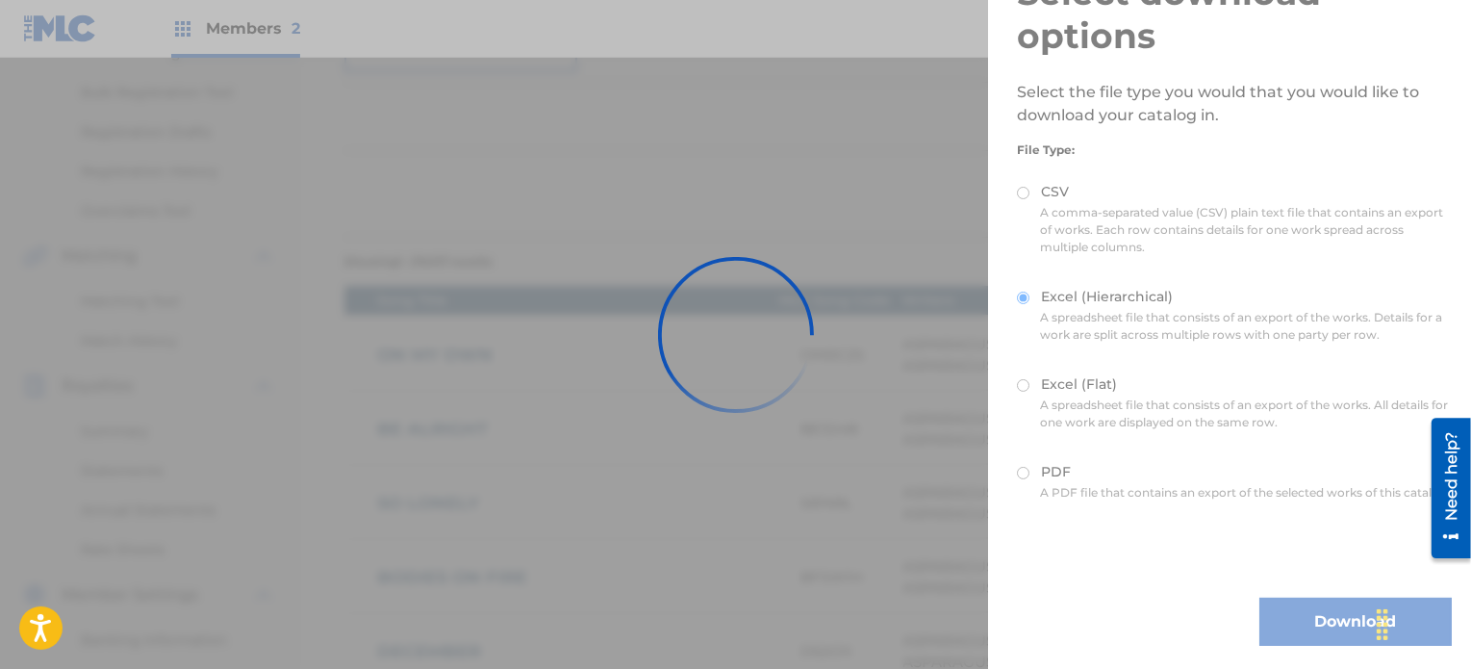
scroll to position [0, 0]
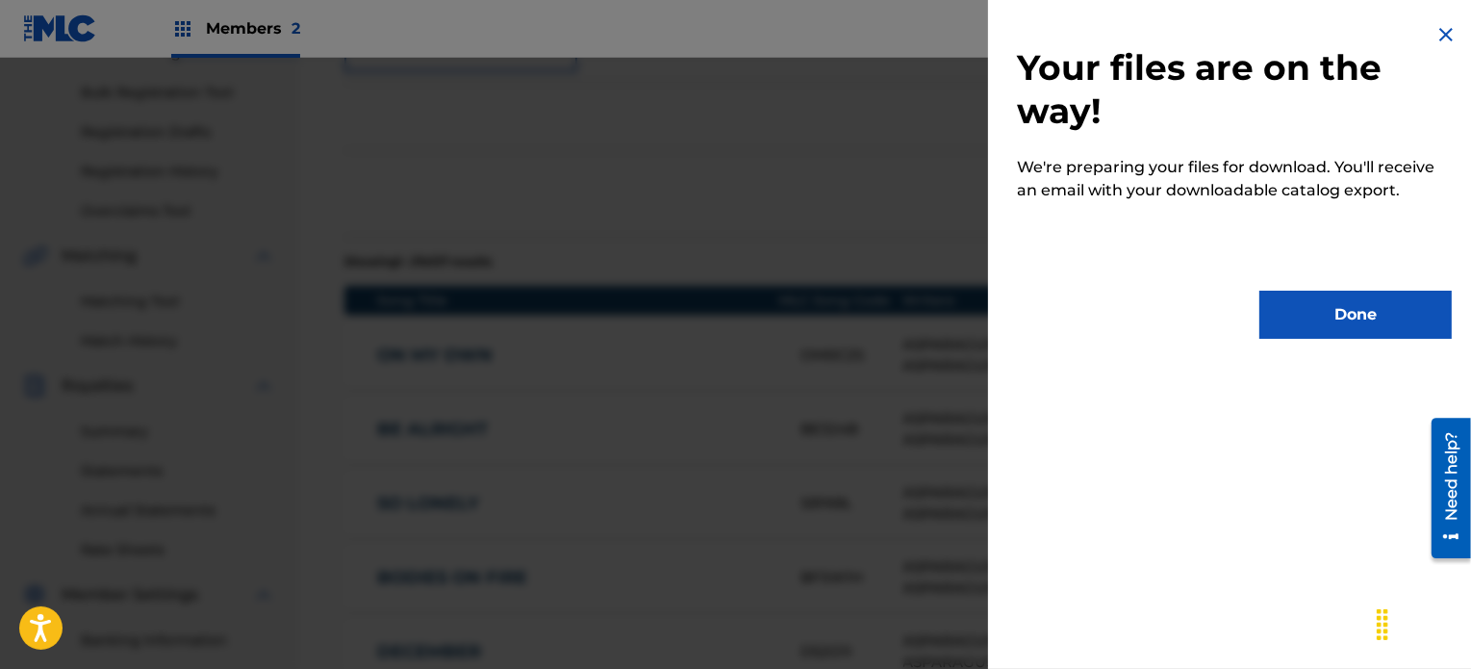
drag, startPoint x: 1320, startPoint y: 320, endPoint x: 1184, endPoint y: 269, distance: 145.8
click at [1319, 320] on button "Done" at bounding box center [1356, 315] width 192 height 48
